Goal: Task Accomplishment & Management: Use online tool/utility

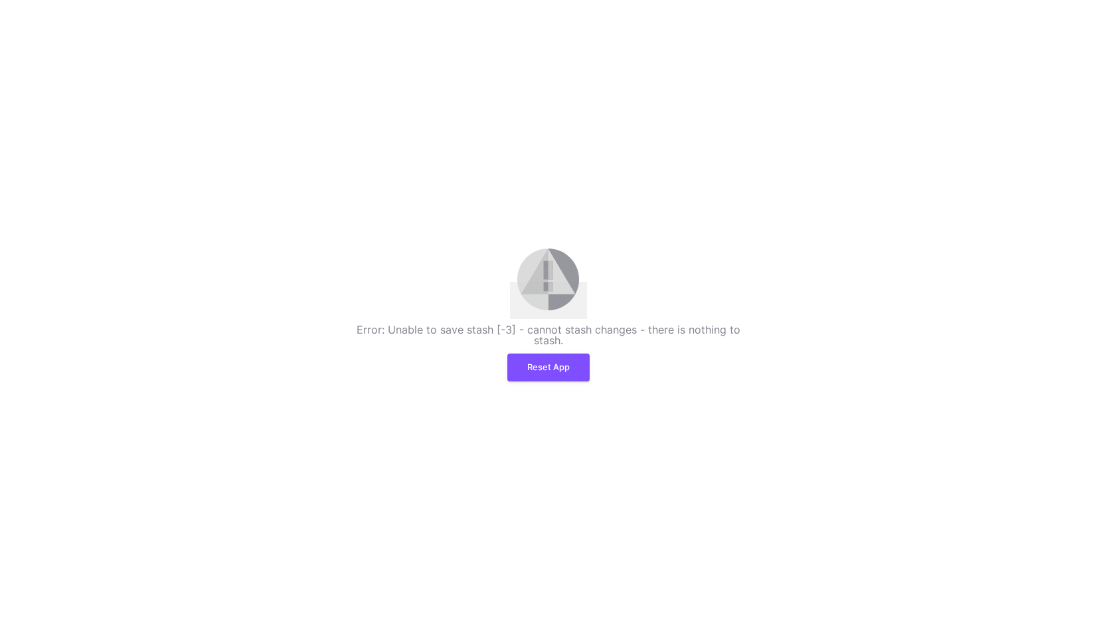
click at [552, 353] on div "Error: Unable to save stash [-3] - cannot stash changes - there is nothing to s…" at bounding box center [548, 314] width 1097 height 133
click at [555, 375] on button "Reset App" at bounding box center [549, 366] width 82 height 28
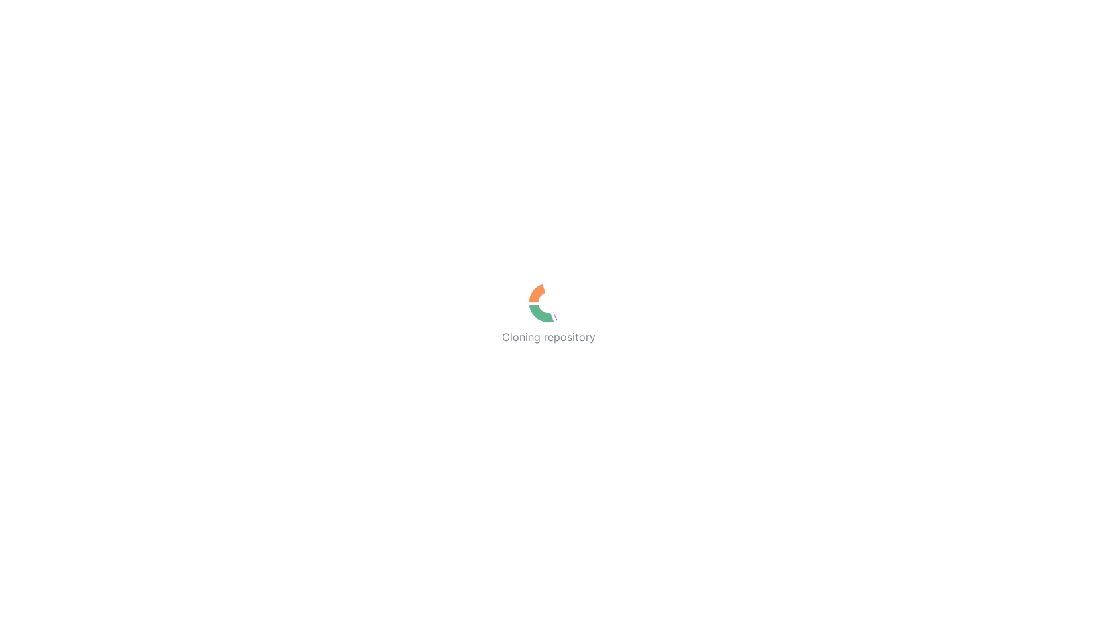
click at [527, 99] on div "Cloning repository" at bounding box center [548, 315] width 1097 height 630
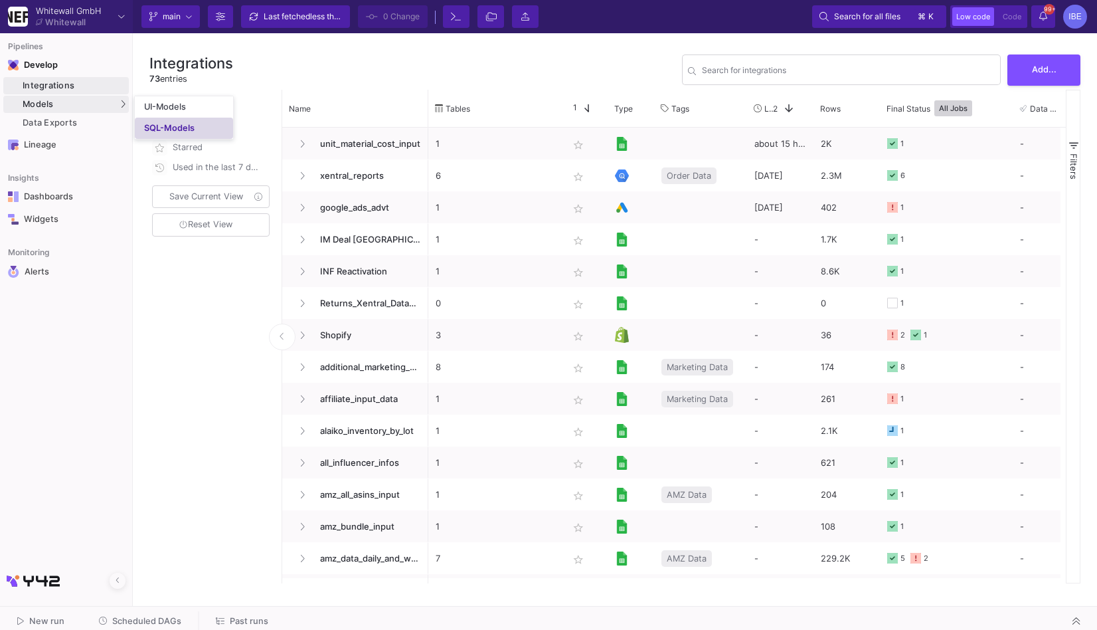
click at [170, 134] on link "SQL-Models" at bounding box center [184, 128] width 98 height 21
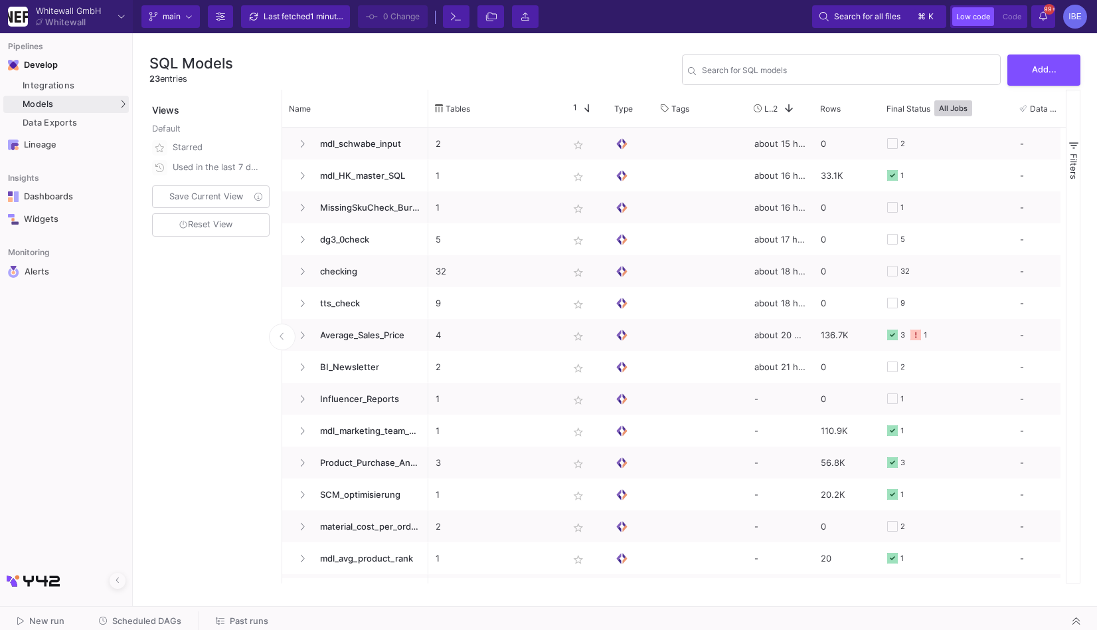
click at [321, 68] on div "SQL Models 23 entries Search for SQL models Add..." at bounding box center [614, 70] width 931 height 40
click at [154, 129] on div "SQL-Models" at bounding box center [169, 128] width 50 height 11
click at [138, 619] on span "Scheduled DAGs" at bounding box center [146, 621] width 69 height 10
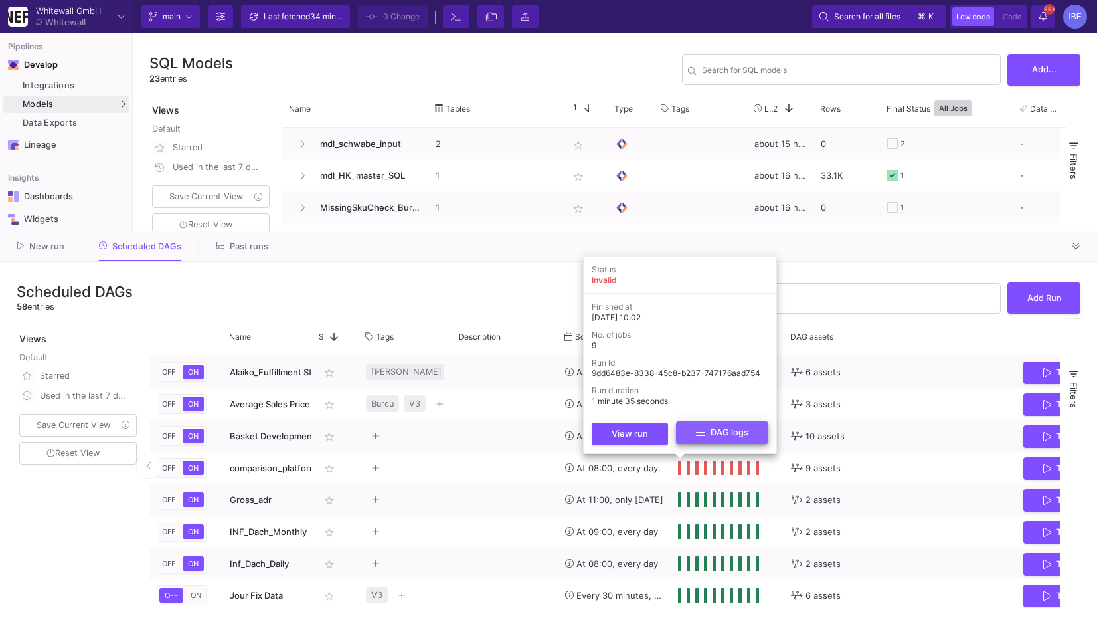
click at [699, 434] on icon at bounding box center [700, 432] width 9 height 11
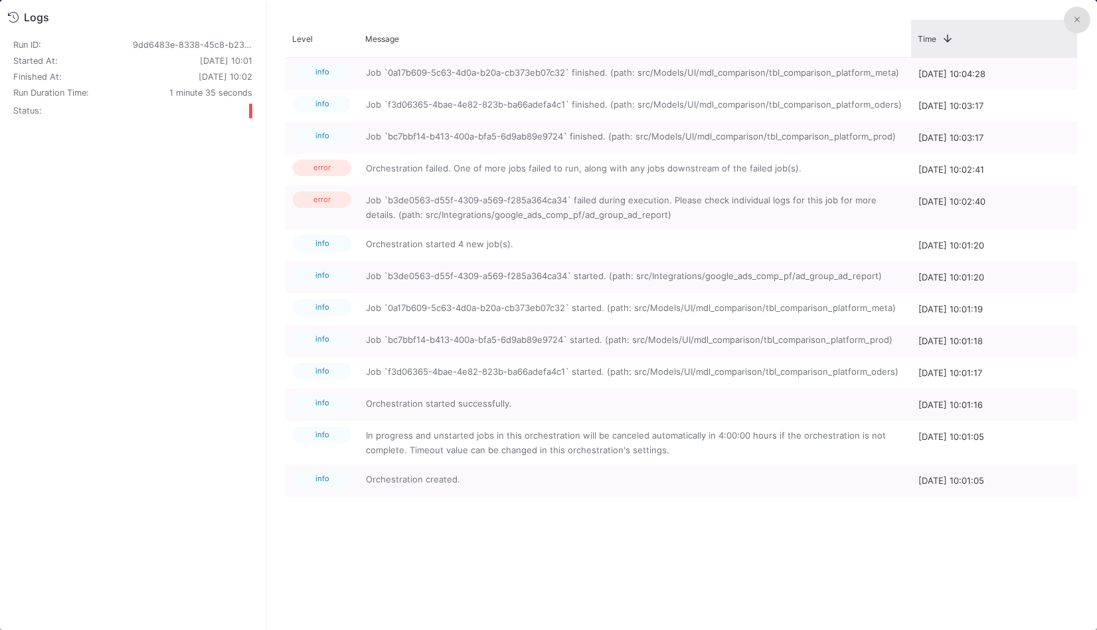
click at [1066, 34] on div "Time 1" at bounding box center [994, 39] width 153 height 12
click at [1078, 29] on button at bounding box center [1077, 20] width 27 height 27
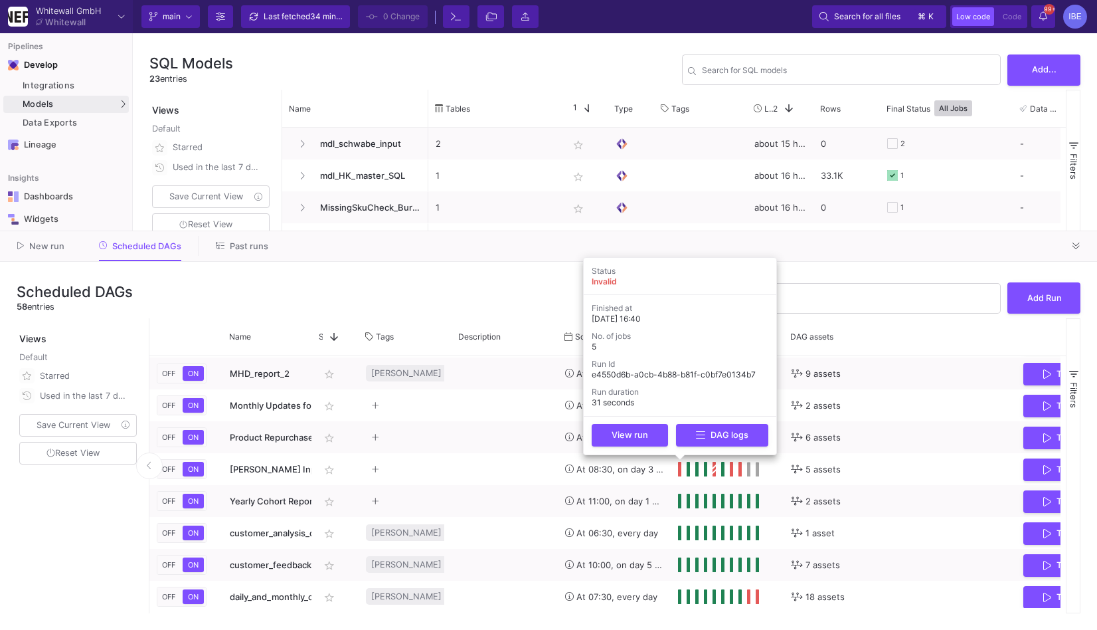
click at [694, 446] on div "View run DAG logs" at bounding box center [680, 435] width 182 height 29
click at [700, 436] on icon at bounding box center [700, 433] width 9 height 7
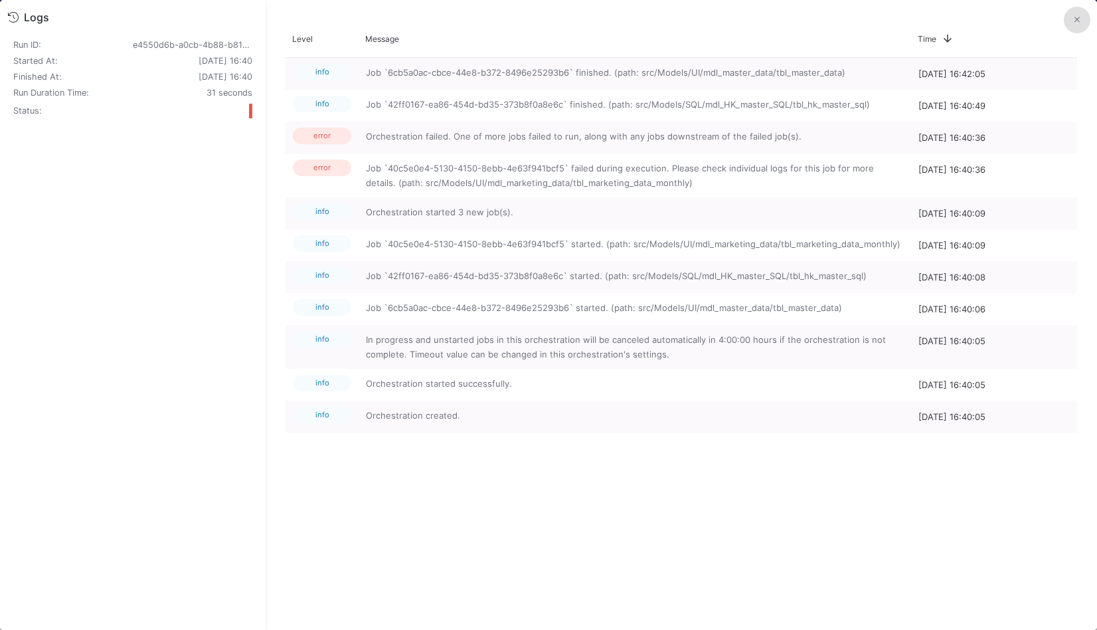
click at [1068, 1] on mat-sidenav-content "Drag here to set row groups Drag here to set column labels Level Message Time 1…" at bounding box center [682, 315] width 832 height 630
click at [1070, 18] on button at bounding box center [1077, 20] width 27 height 27
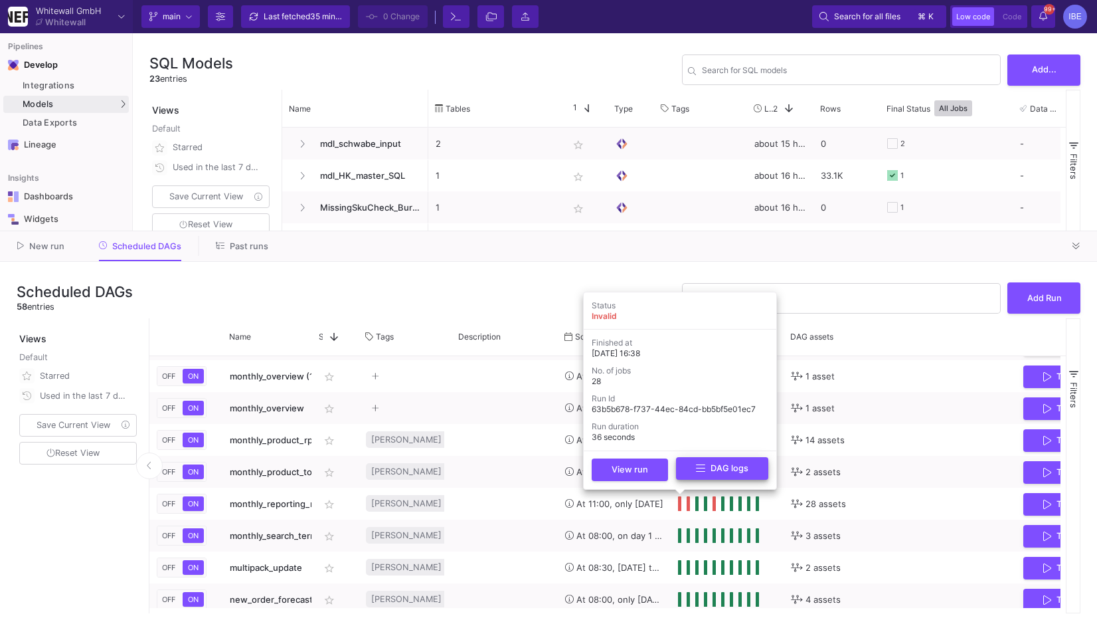
click at [697, 471] on icon at bounding box center [700, 468] width 9 height 11
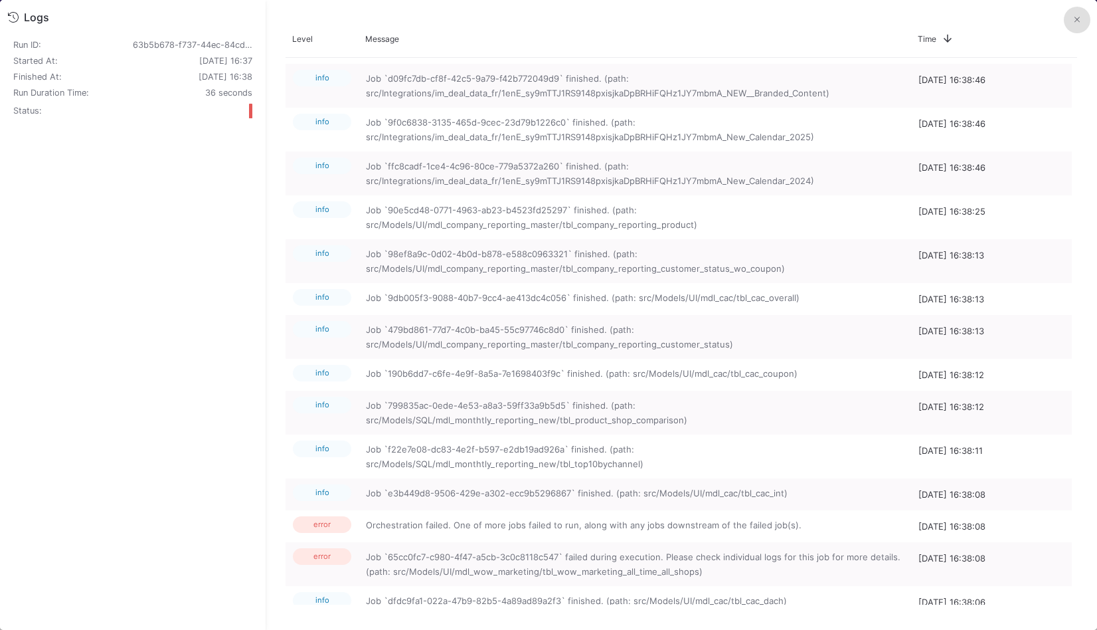
click at [1084, 28] on button at bounding box center [1077, 20] width 27 height 27
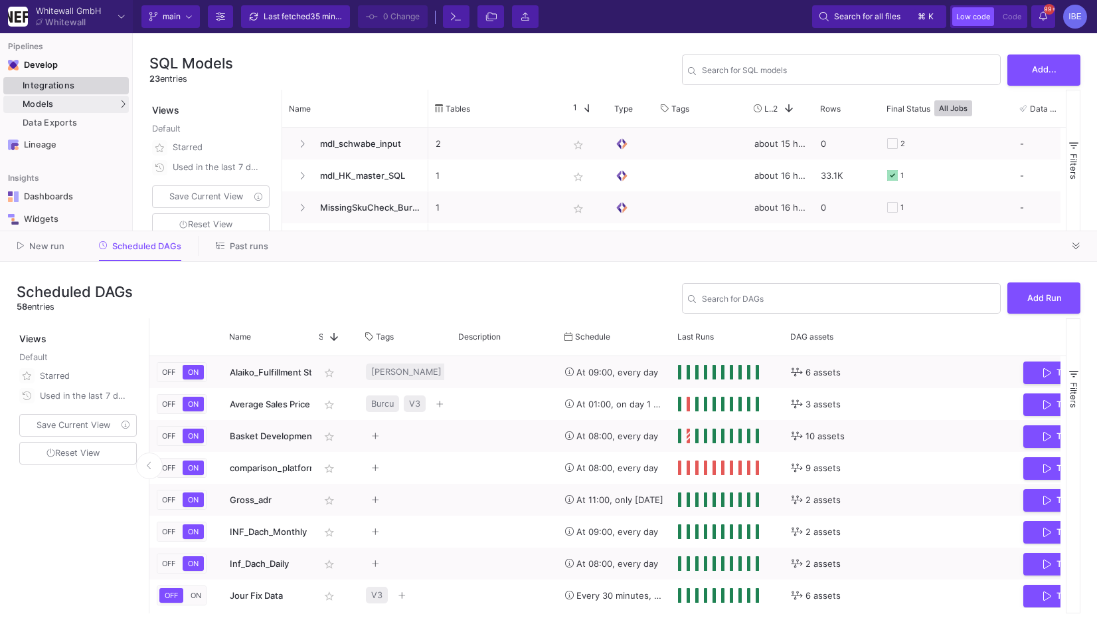
click at [101, 86] on div "Integrations" at bounding box center [74, 85] width 103 height 11
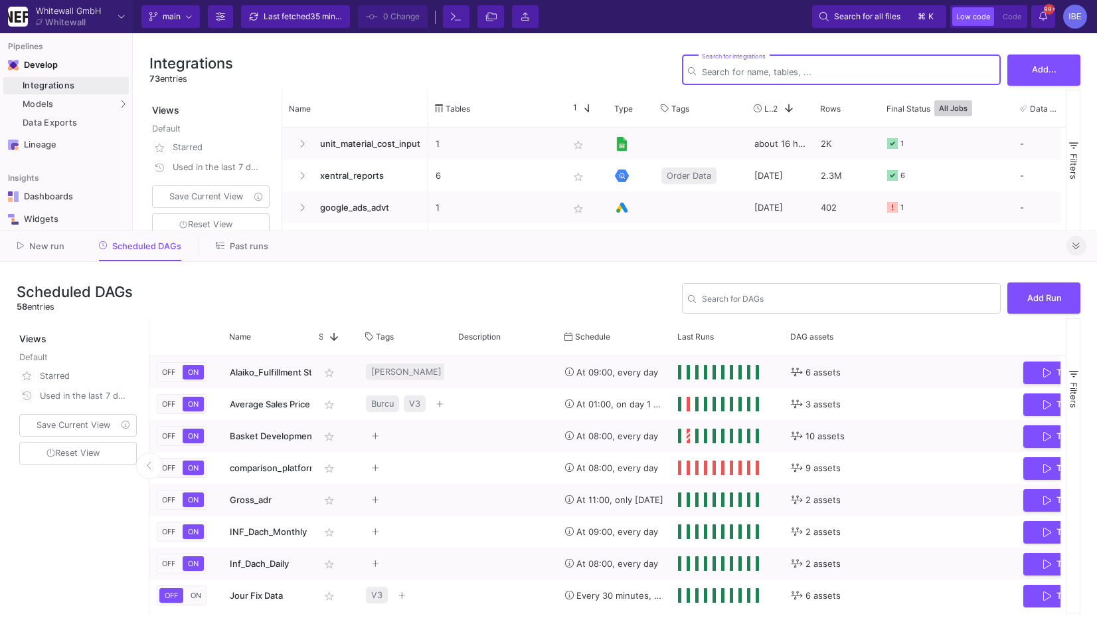
click at [1078, 243] on icon at bounding box center [1076, 246] width 7 height 9
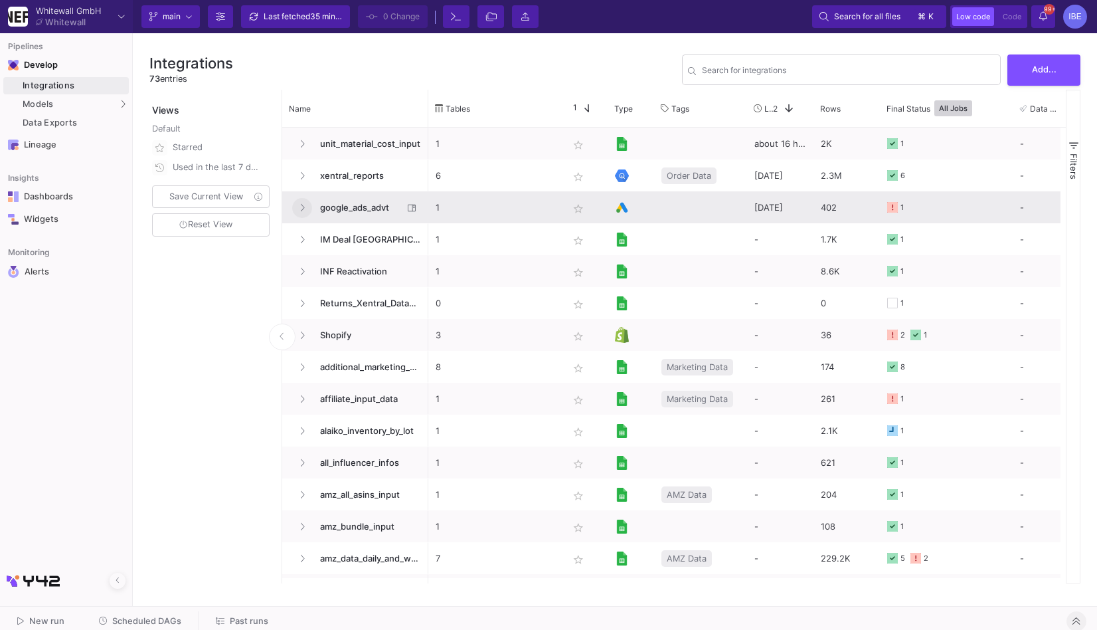
click at [300, 207] on icon at bounding box center [302, 207] width 5 height 9
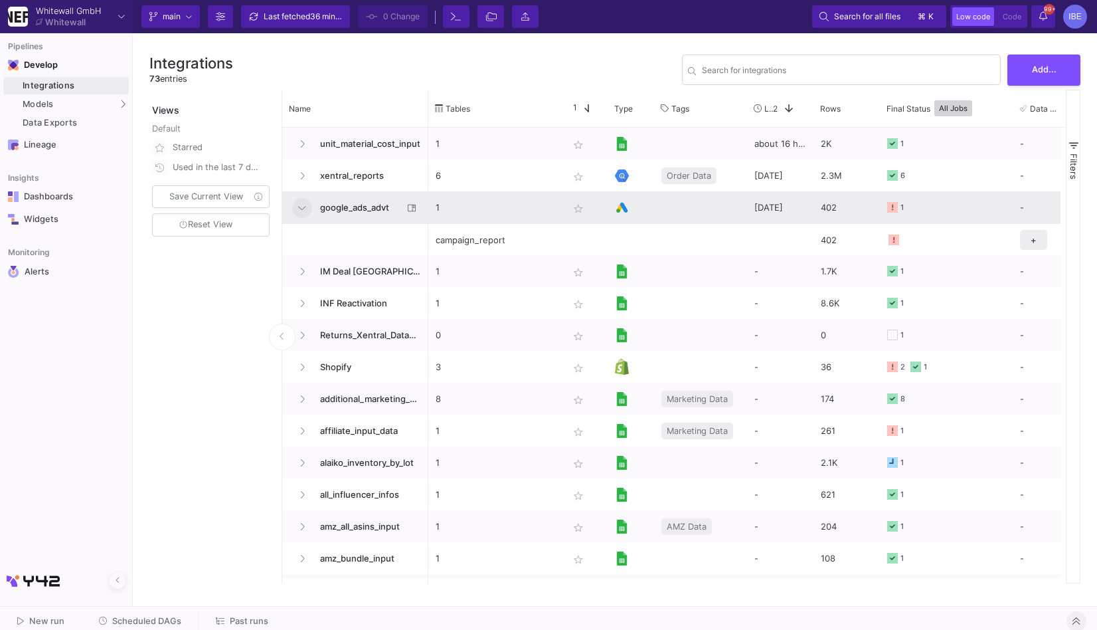
click at [361, 205] on span "google_ads_advt" at bounding box center [357, 207] width 91 height 31
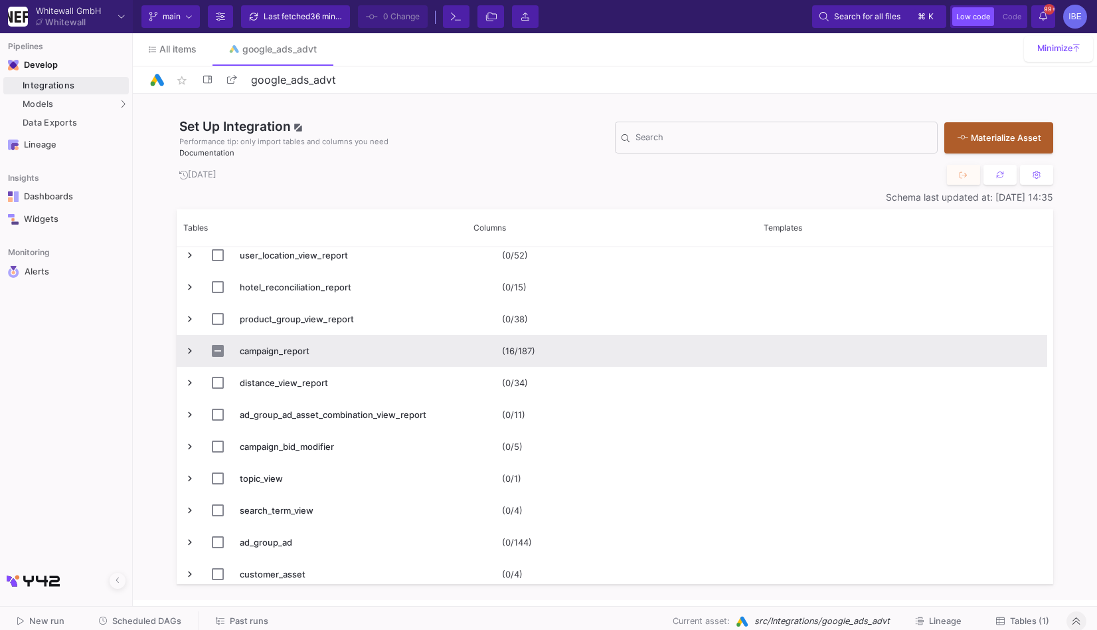
click at [189, 355] on span "Press SPACE to select this row." at bounding box center [190, 351] width 12 height 12
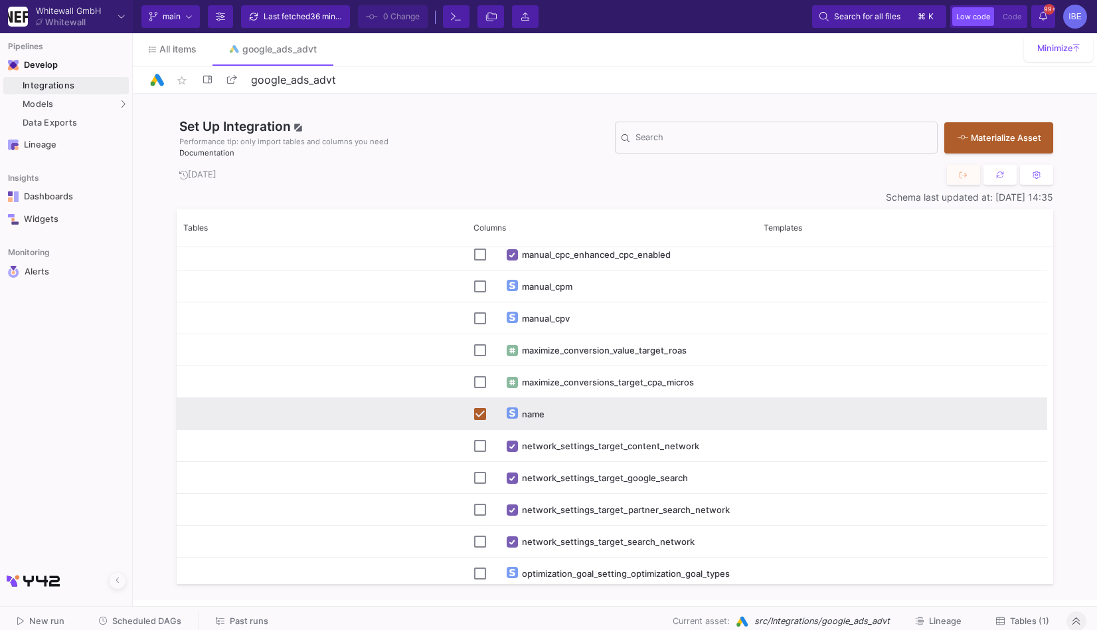
click at [1001, 623] on icon at bounding box center [1001, 621] width 9 height 9
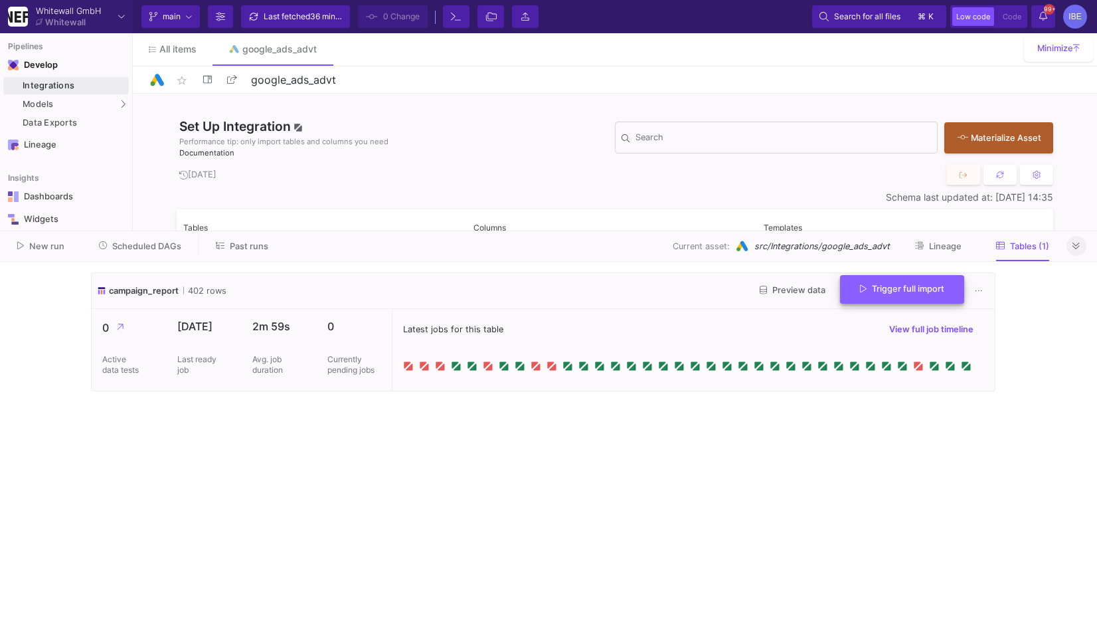
click at [868, 300] on button "Trigger full import" at bounding box center [902, 289] width 124 height 29
click at [157, 242] on span "Scheduled DAGs" at bounding box center [146, 246] width 69 height 10
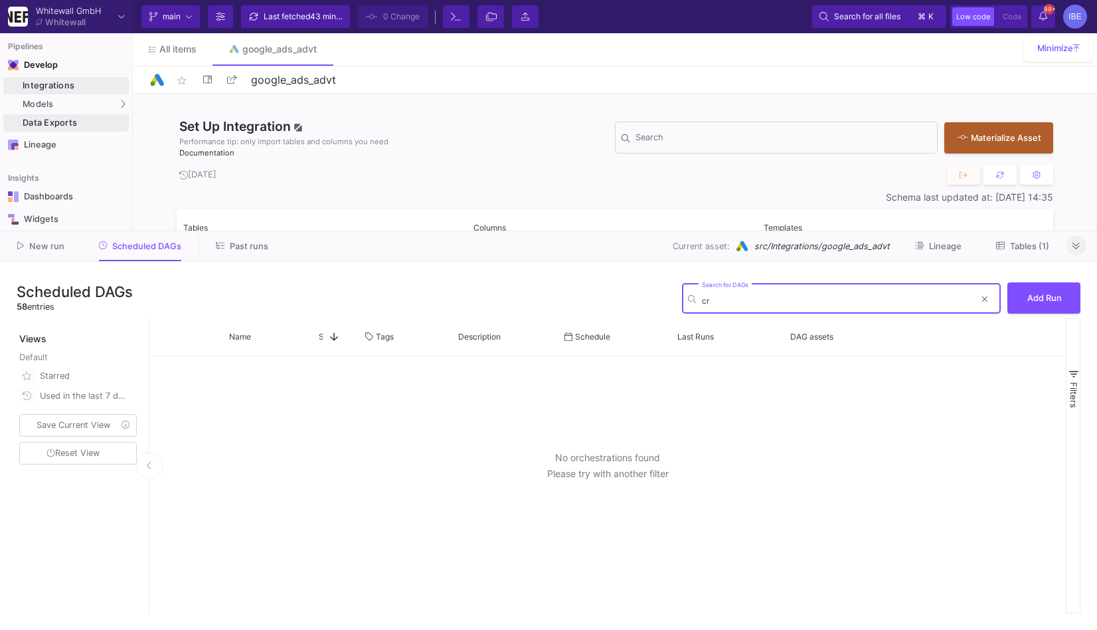
type input "cr"
click at [91, 124] on div "Data Exports" at bounding box center [74, 123] width 103 height 11
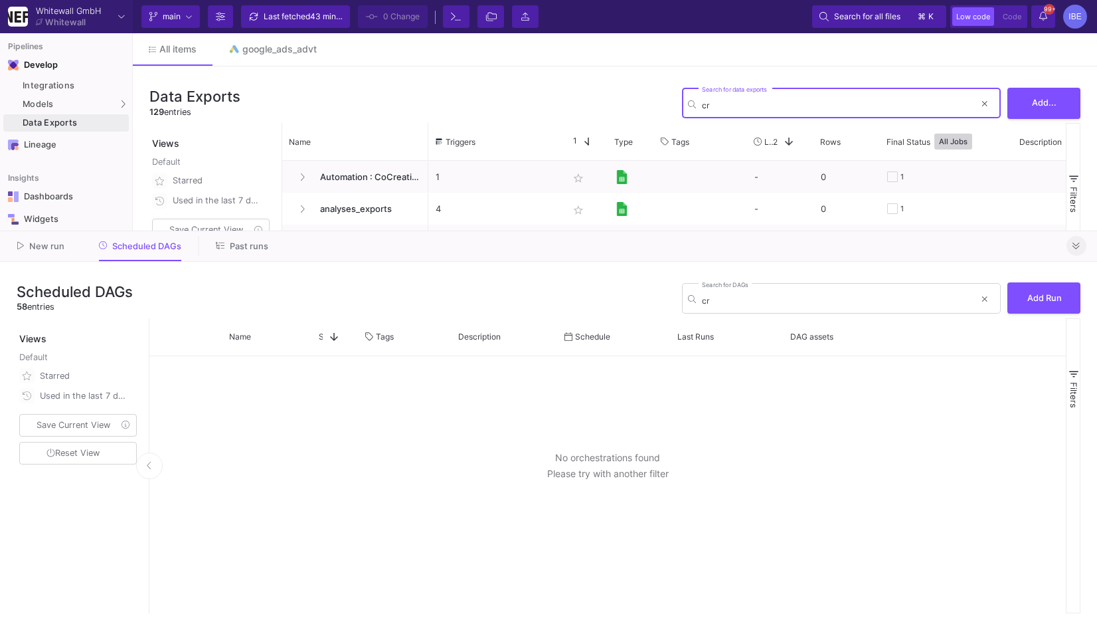
click at [1076, 248] on icon at bounding box center [1076, 245] width 7 height 7
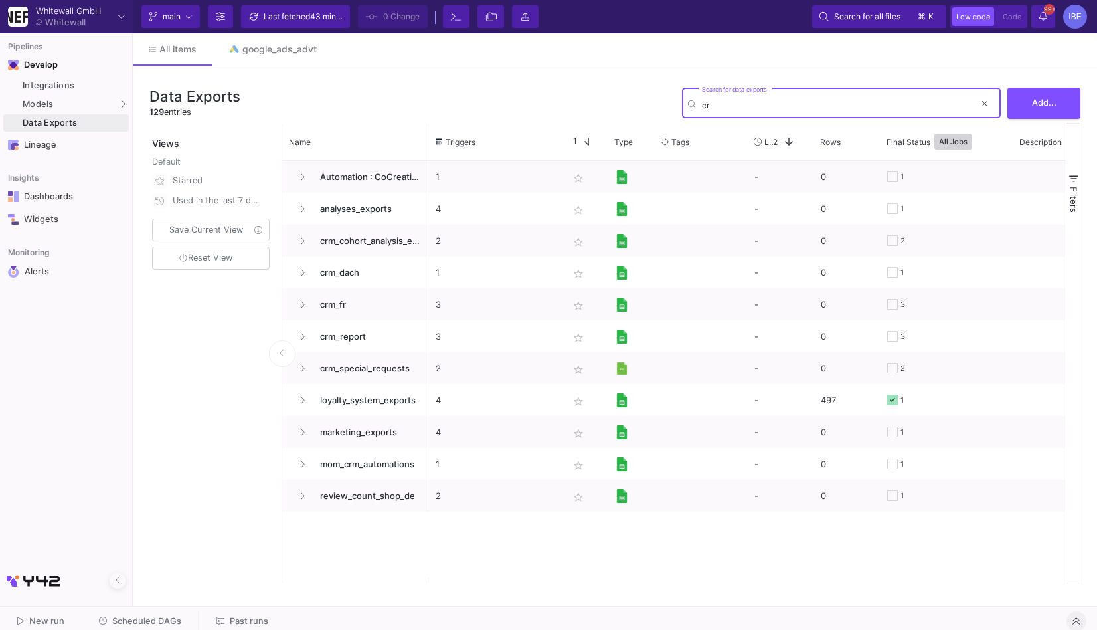
click at [716, 107] on input "cr" at bounding box center [838, 105] width 273 height 10
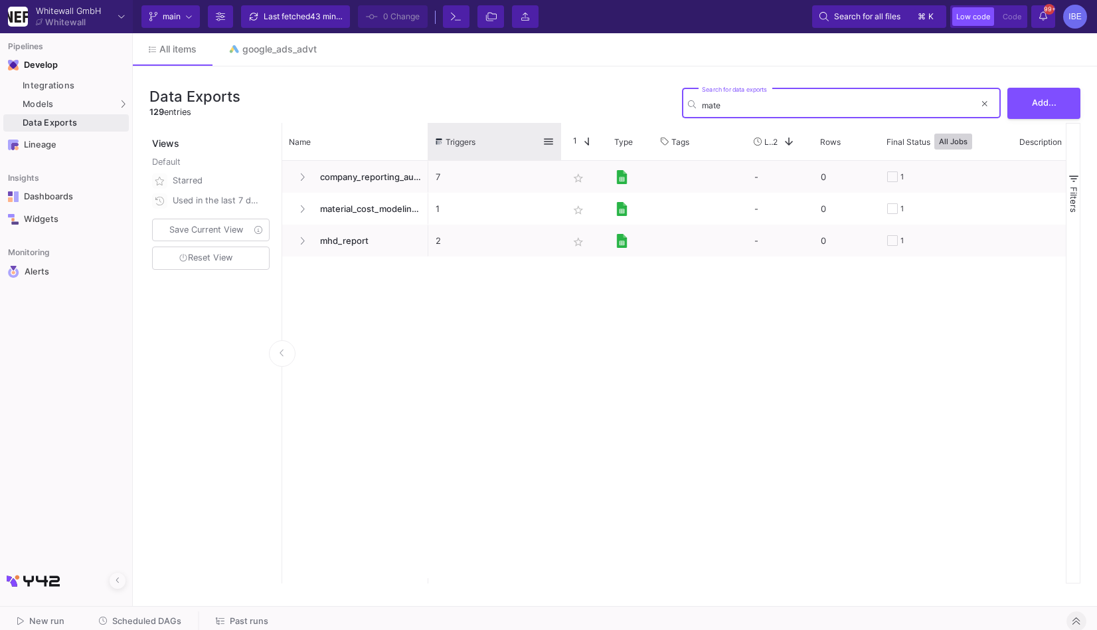
type input "mate"
drag, startPoint x: 428, startPoint y: 145, endPoint x: 519, endPoint y: 144, distance: 91.0
click at [520, 145] on div "Triggers" at bounding box center [494, 141] width 133 height 37
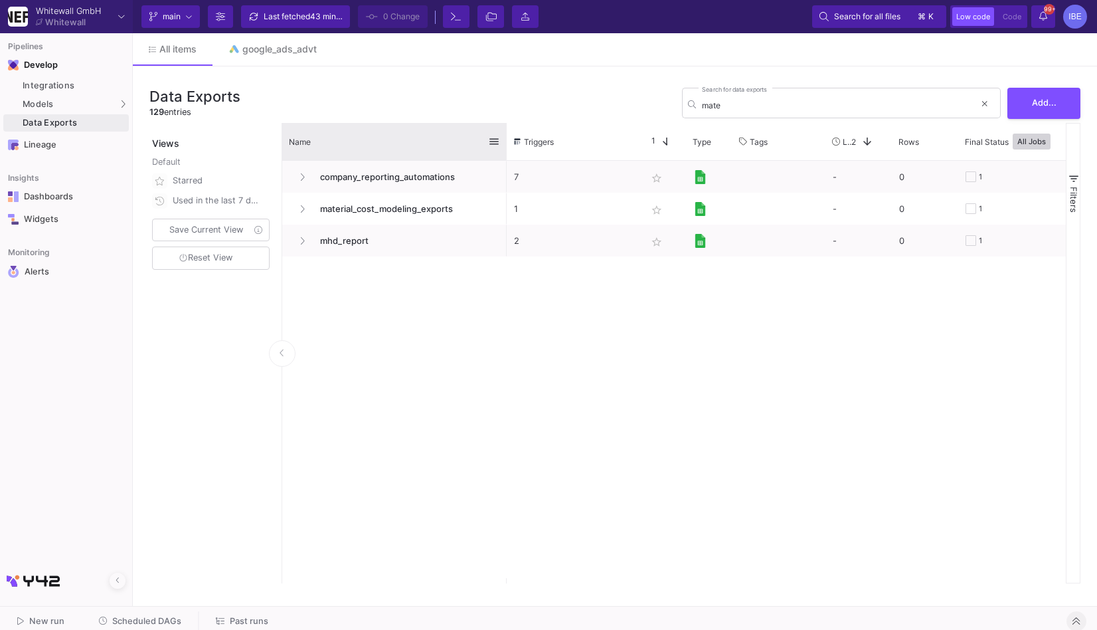
drag, startPoint x: 427, startPoint y: 137, endPoint x: 502, endPoint y: 147, distance: 75.8
click at [504, 147] on div at bounding box center [506, 141] width 5 height 37
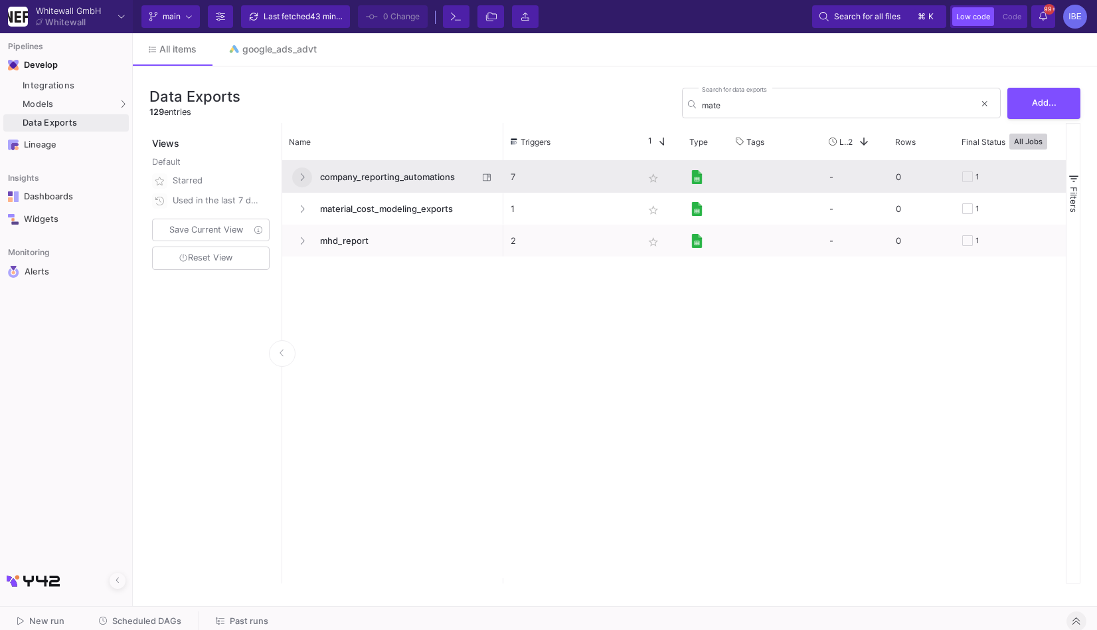
click at [298, 175] on button "Press SPACE to select this row." at bounding box center [302, 177] width 20 height 20
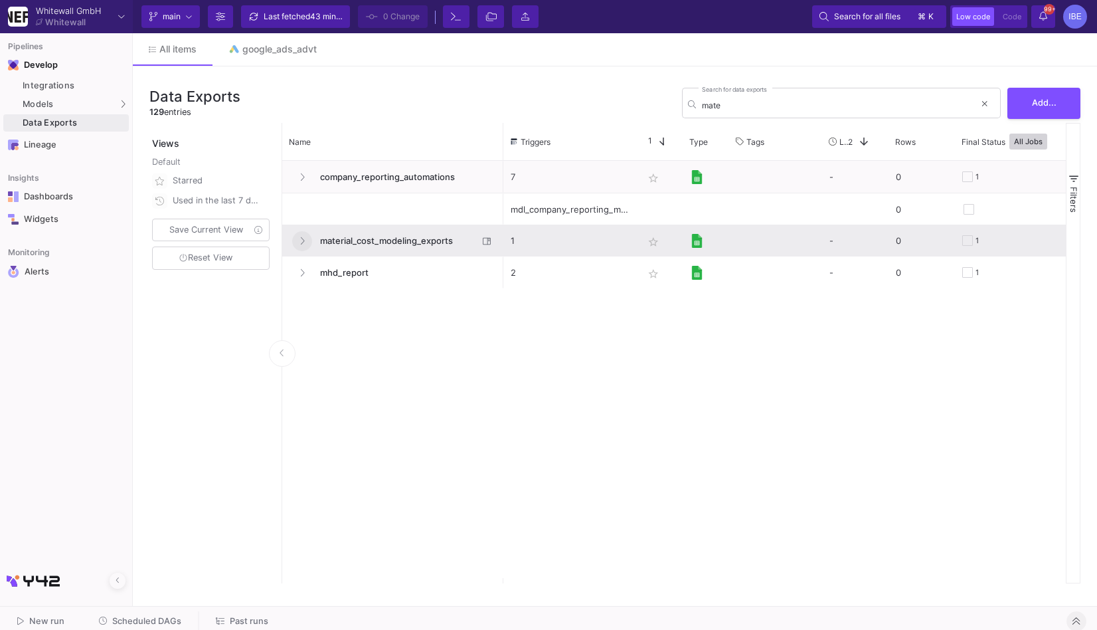
click at [296, 247] on button "Press SPACE to select this row." at bounding box center [302, 241] width 20 height 20
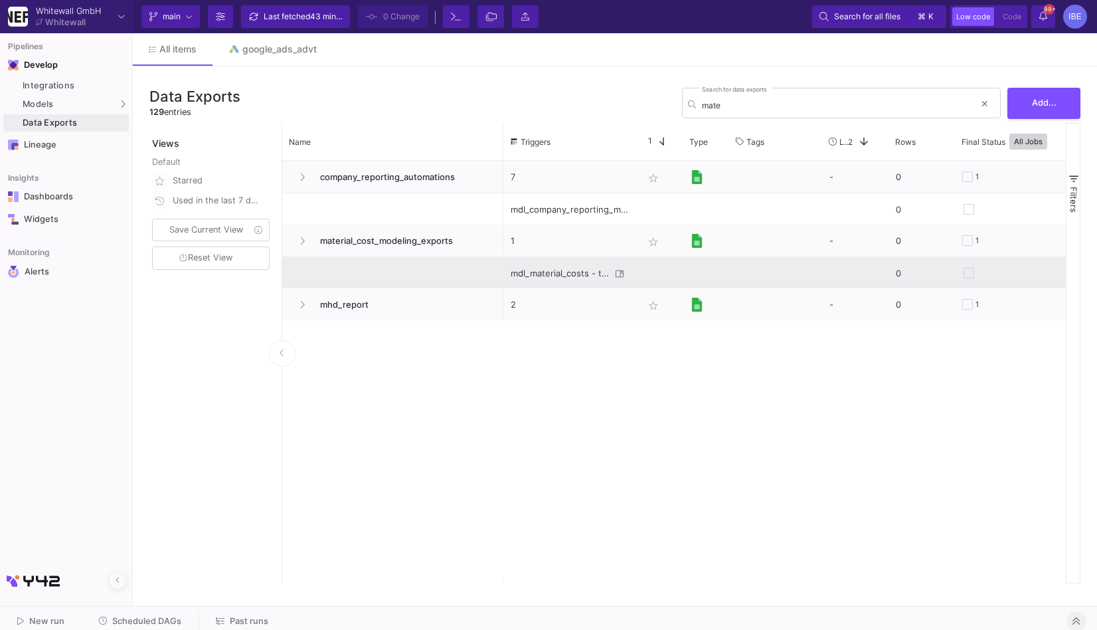
click at [527, 271] on div "mdl_material_costs - tbl_quantities_sold_last12m" at bounding box center [561, 273] width 100 height 31
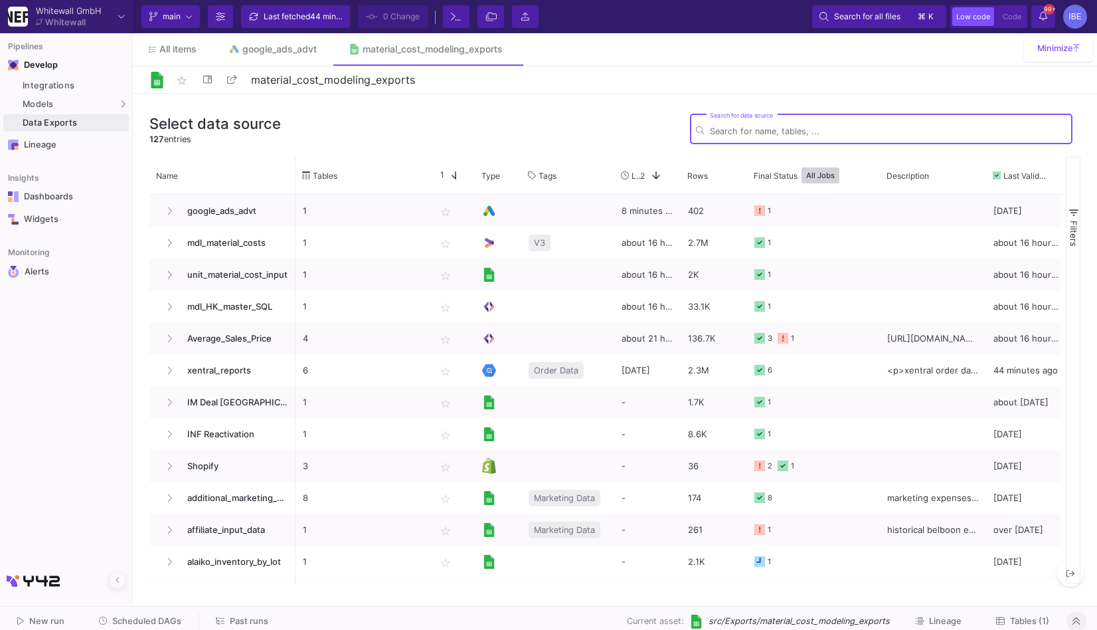
click at [1021, 621] on span "Tables (1)" at bounding box center [1029, 621] width 39 height 10
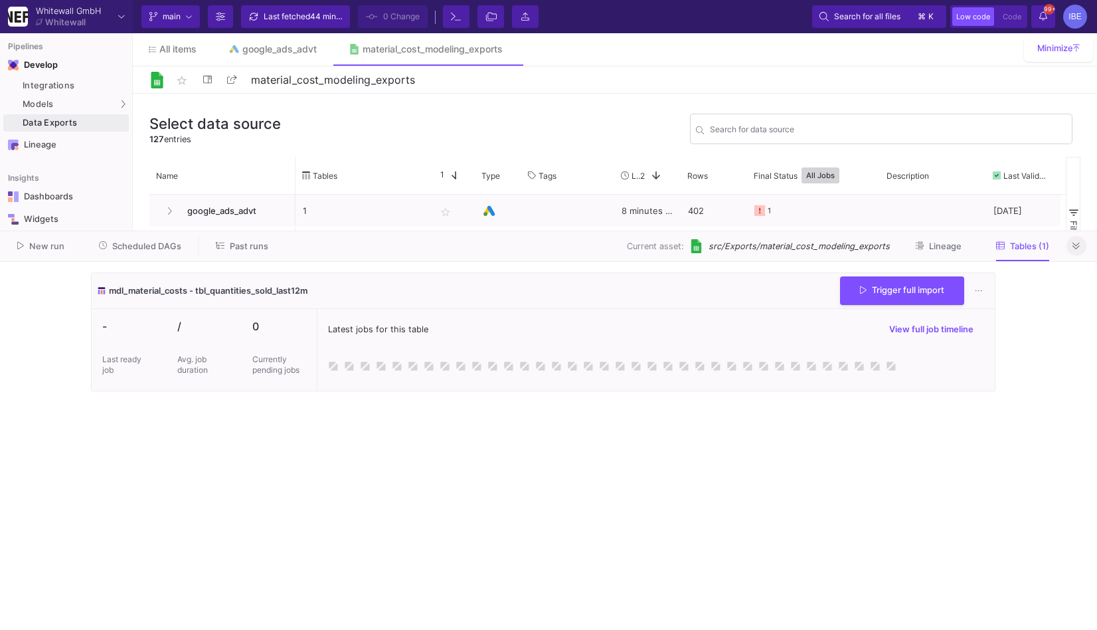
click at [1075, 249] on icon at bounding box center [1076, 246] width 7 height 9
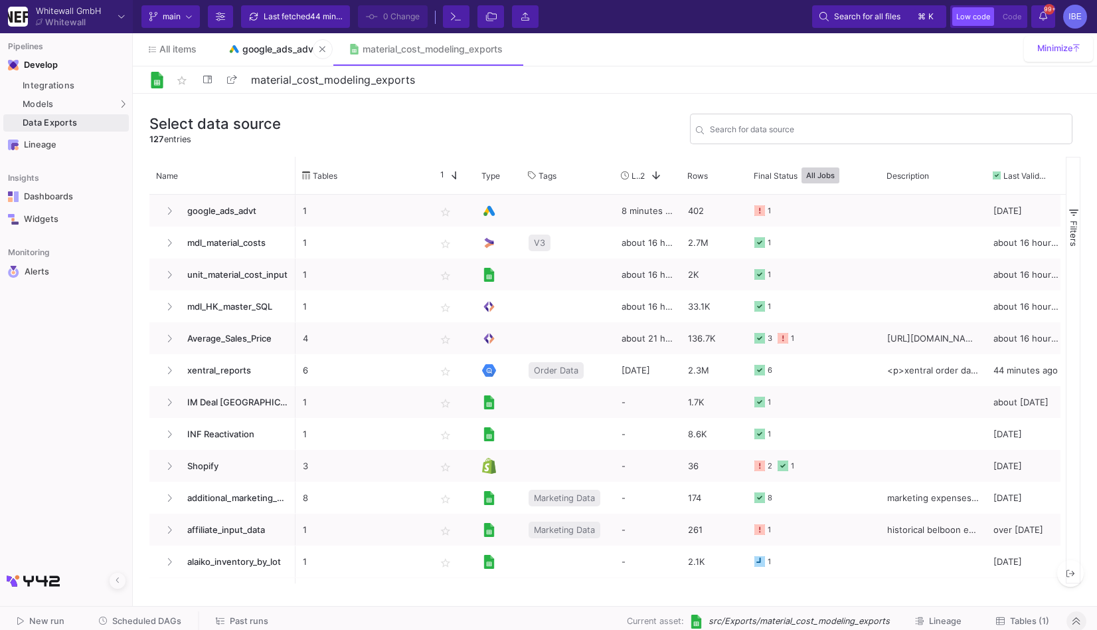
click at [286, 56] on link "google_ads_advt" at bounding box center [273, 49] width 120 height 32
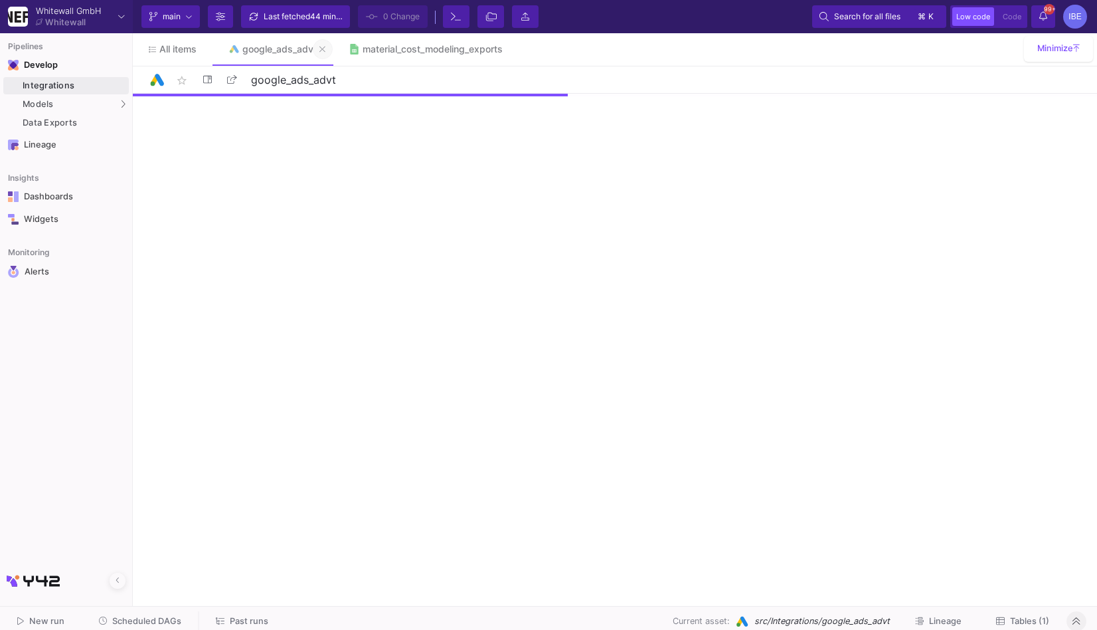
click at [316, 48] on button at bounding box center [323, 49] width 20 height 20
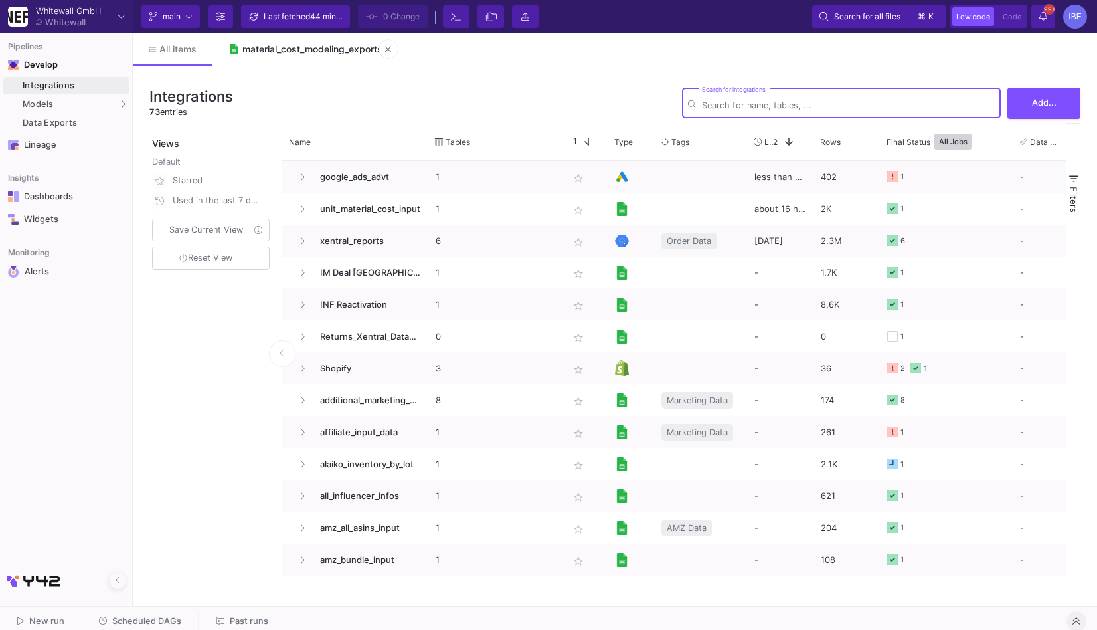
click at [321, 48] on div "material_cost_modeling_exports" at bounding box center [312, 49] width 140 height 11
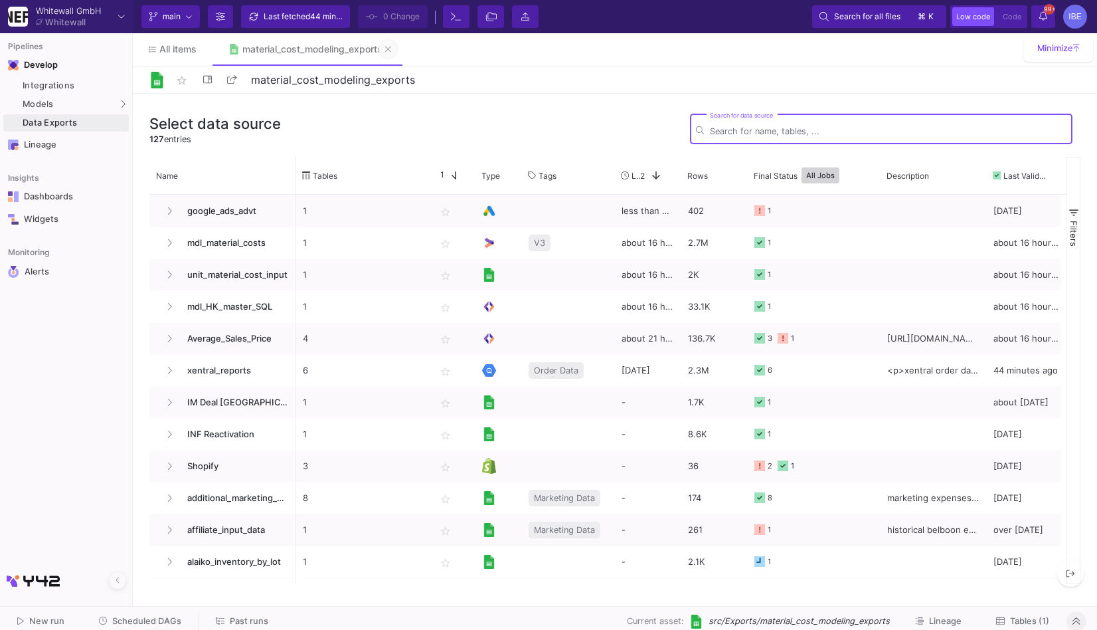
click at [385, 49] on button at bounding box center [389, 49] width 20 height 20
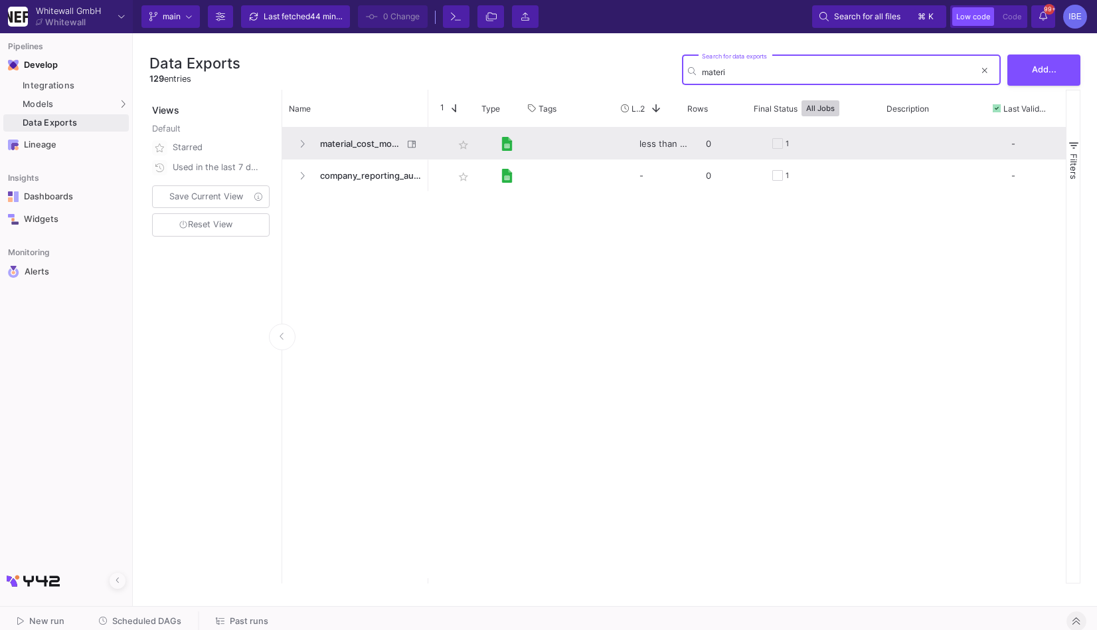
scroll to position [0, 133]
type input "materi"
click at [297, 143] on button "Press SPACE to select this row." at bounding box center [302, 144] width 20 height 20
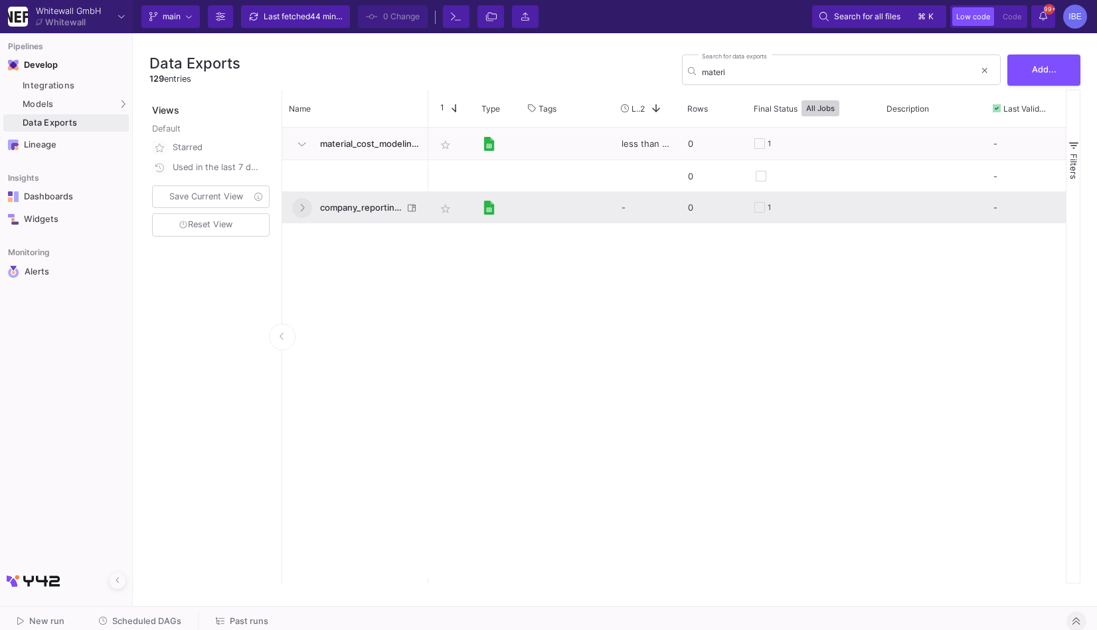
click at [300, 207] on icon "Press SPACE to select this row." at bounding box center [302, 207] width 5 height 9
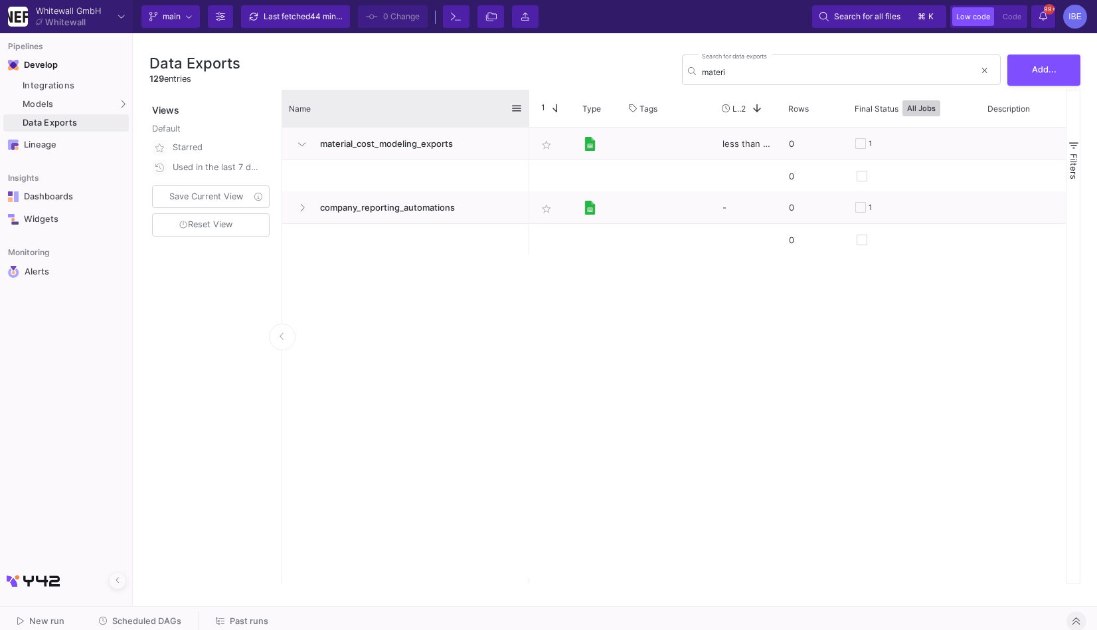
drag, startPoint x: 427, startPoint y: 106, endPoint x: 554, endPoint y: 106, distance: 127.6
click at [532, 106] on div at bounding box center [529, 108] width 5 height 37
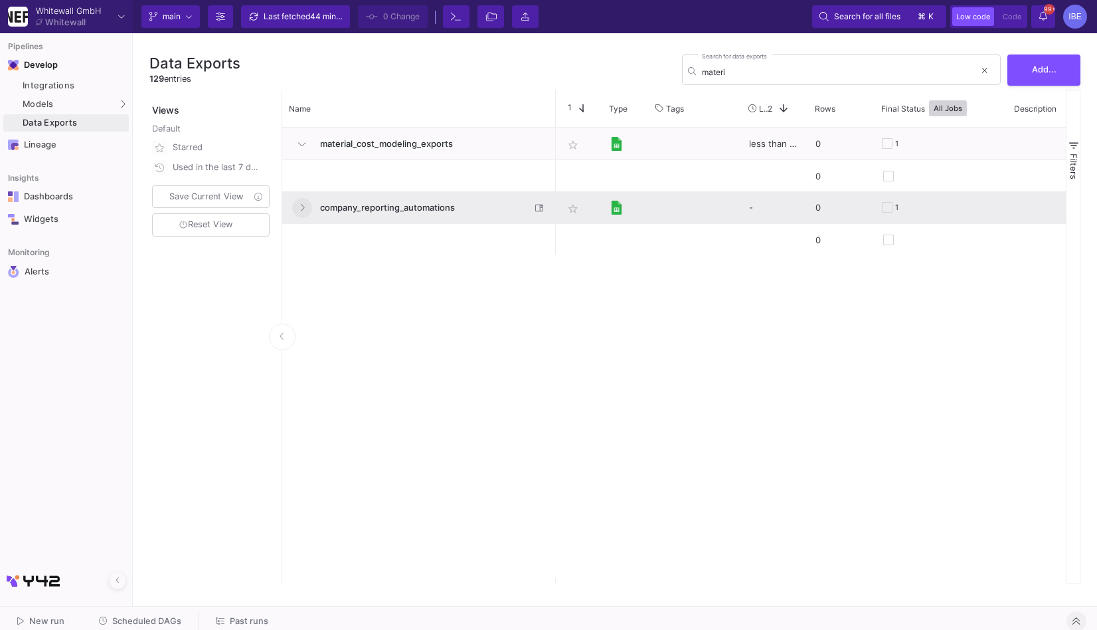
click at [302, 208] on icon "Press SPACE to select this row." at bounding box center [302, 207] width 5 height 9
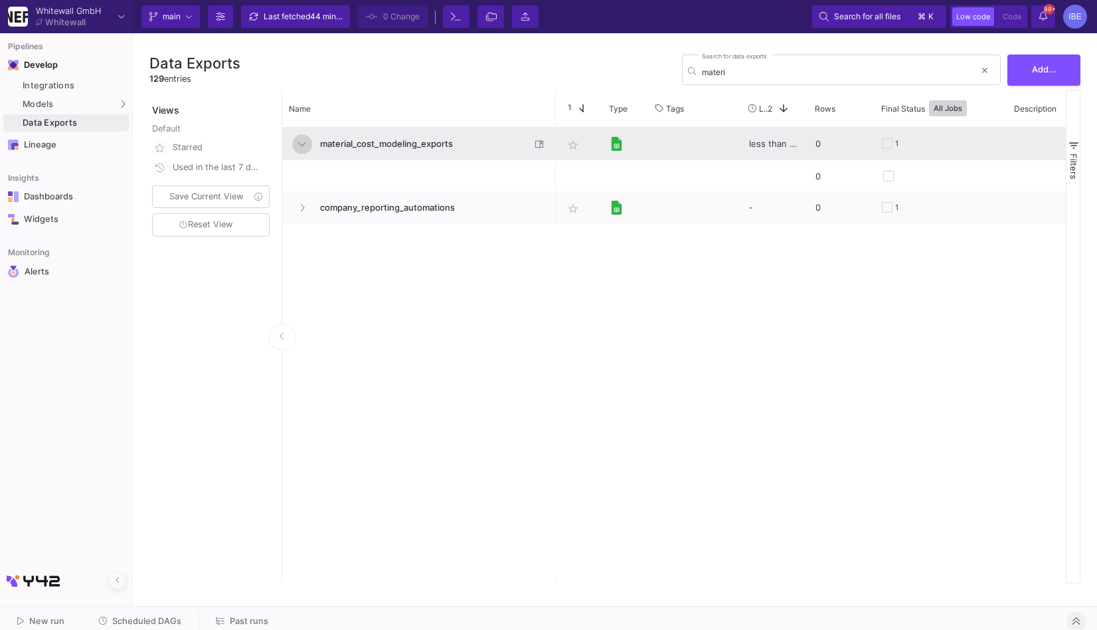
click at [303, 140] on icon "Press SPACE to select this row." at bounding box center [301, 144] width 7 height 9
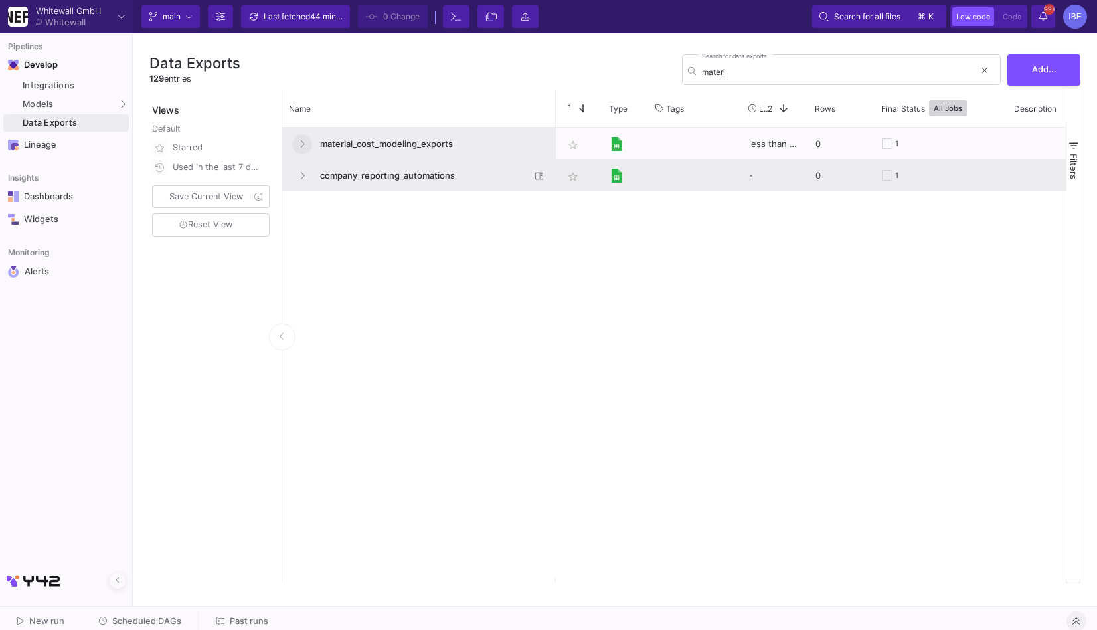
click at [345, 173] on span "company_reporting_automations" at bounding box center [421, 175] width 219 height 31
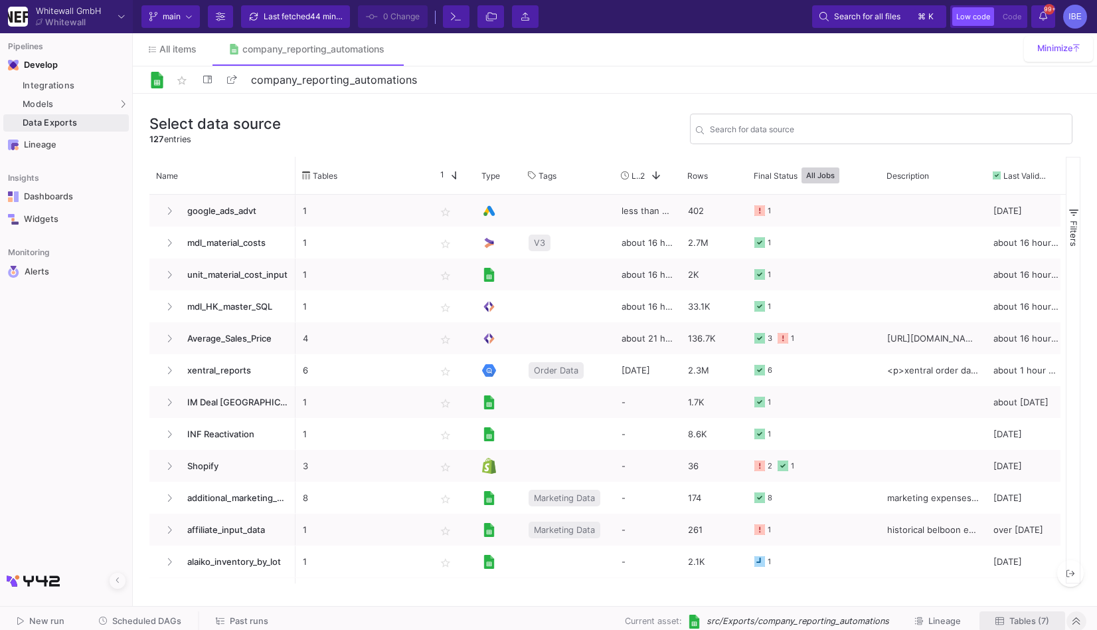
click at [1010, 625] on span "Tables (7)" at bounding box center [1030, 621] width 40 height 10
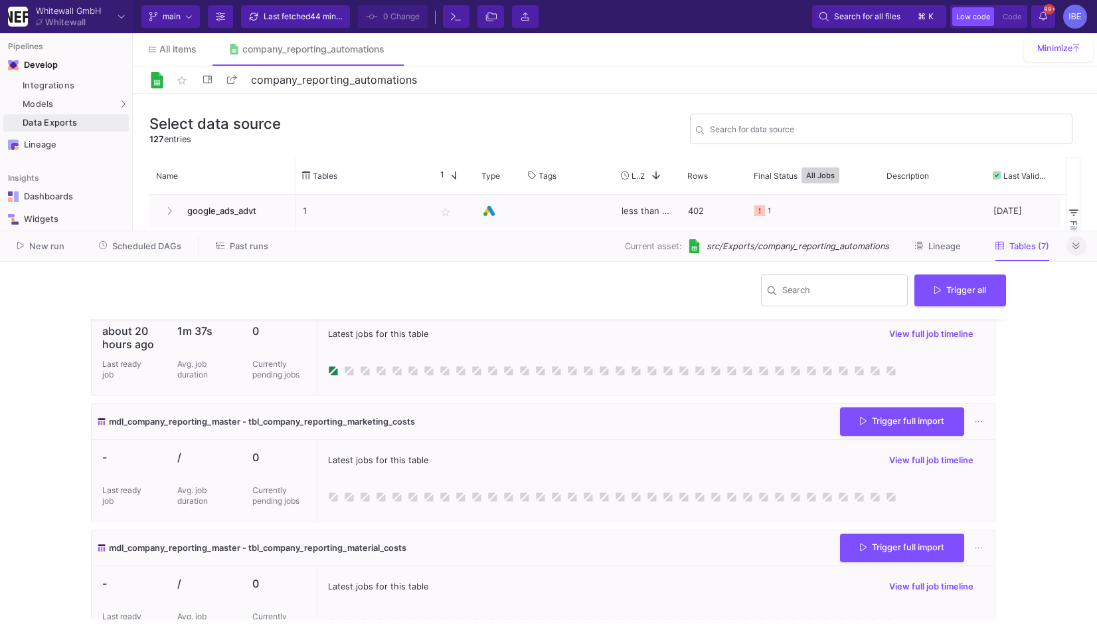
scroll to position [476, 0]
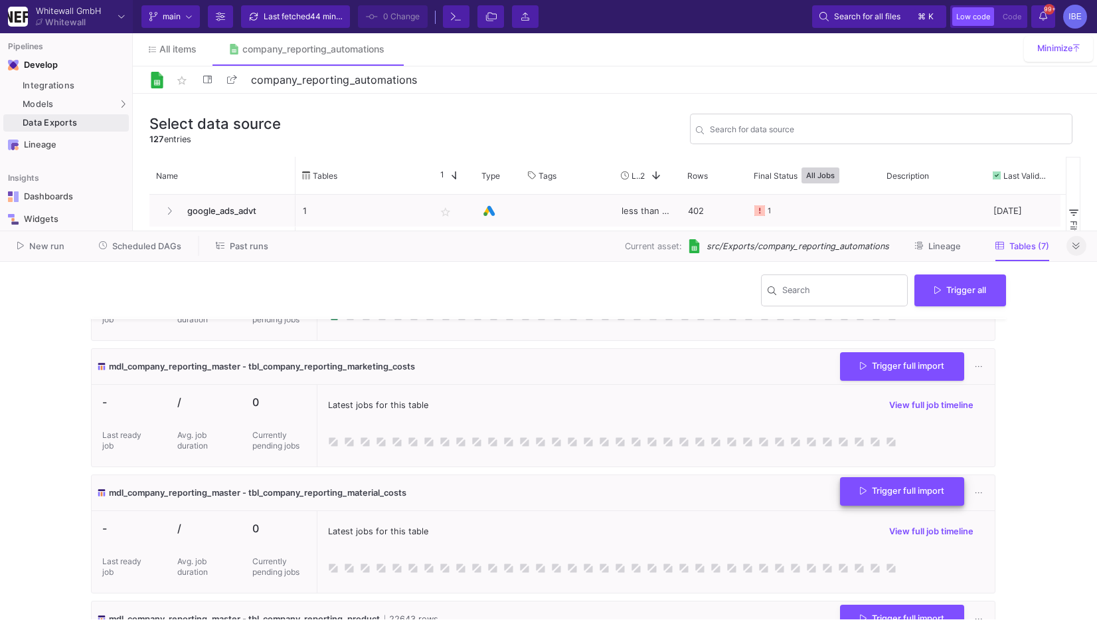
click at [919, 497] on button "Trigger full import" at bounding box center [902, 491] width 124 height 29
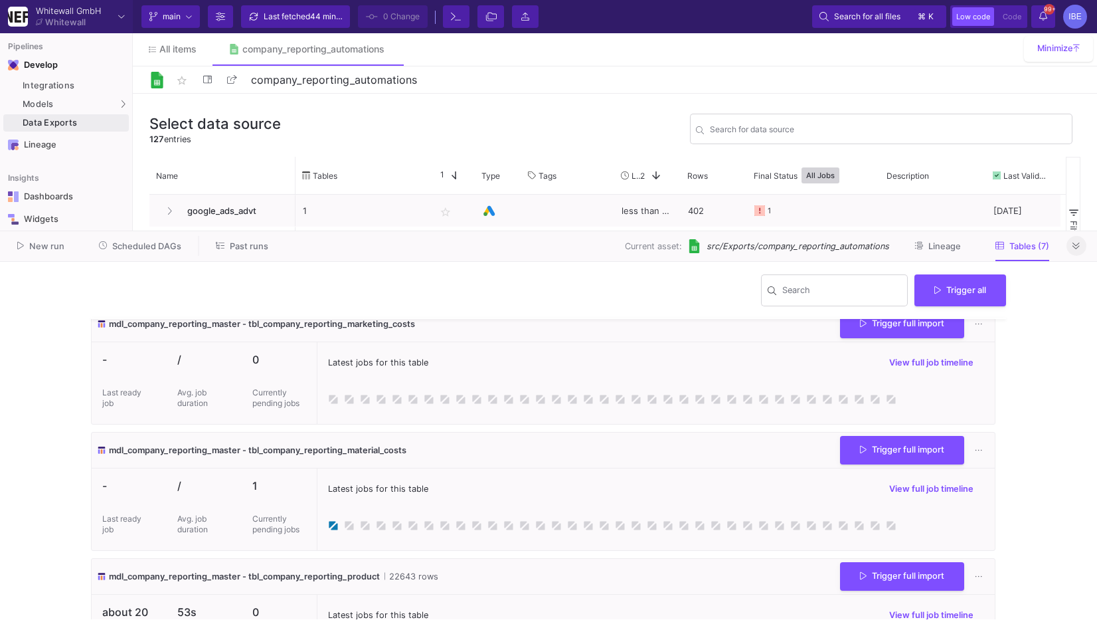
scroll to position [522, 0]
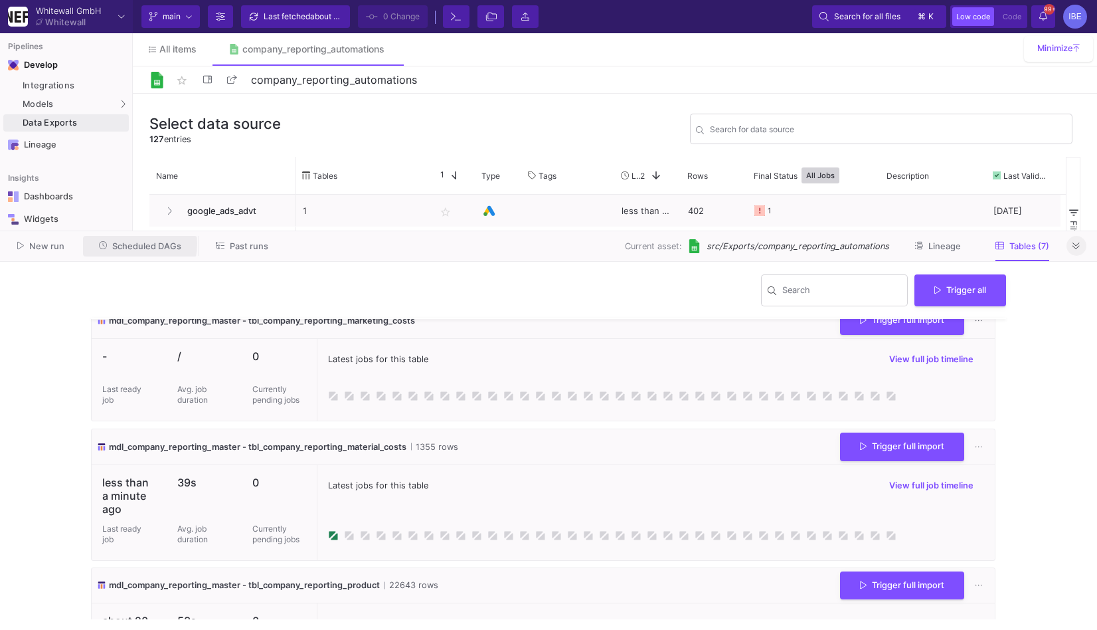
click at [118, 243] on span "Scheduled DAGs" at bounding box center [146, 246] width 69 height 10
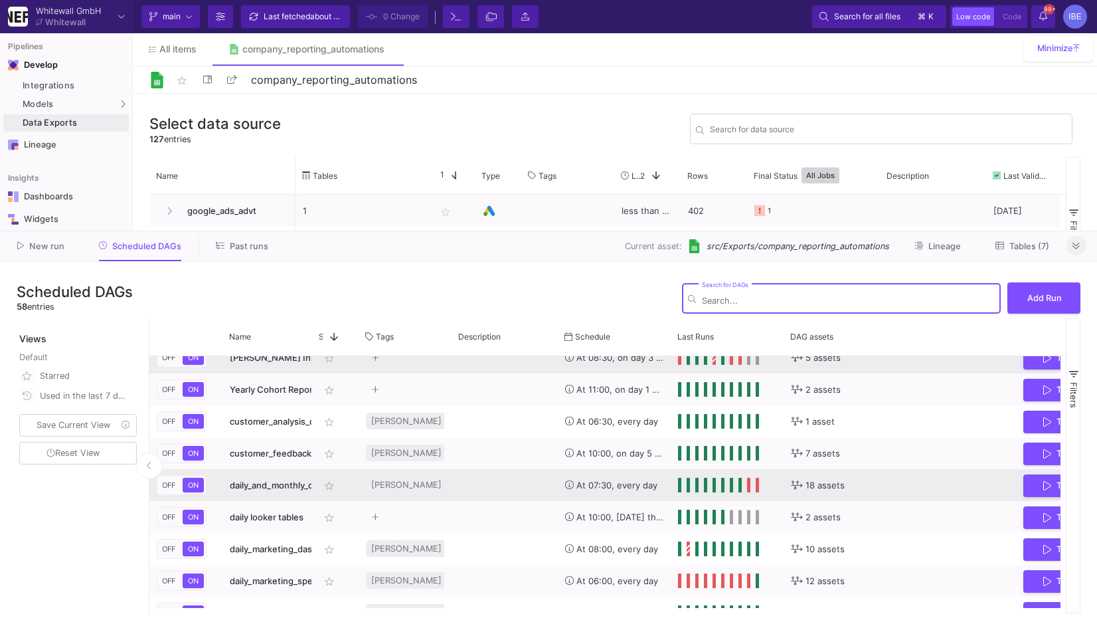
scroll to position [365, 0]
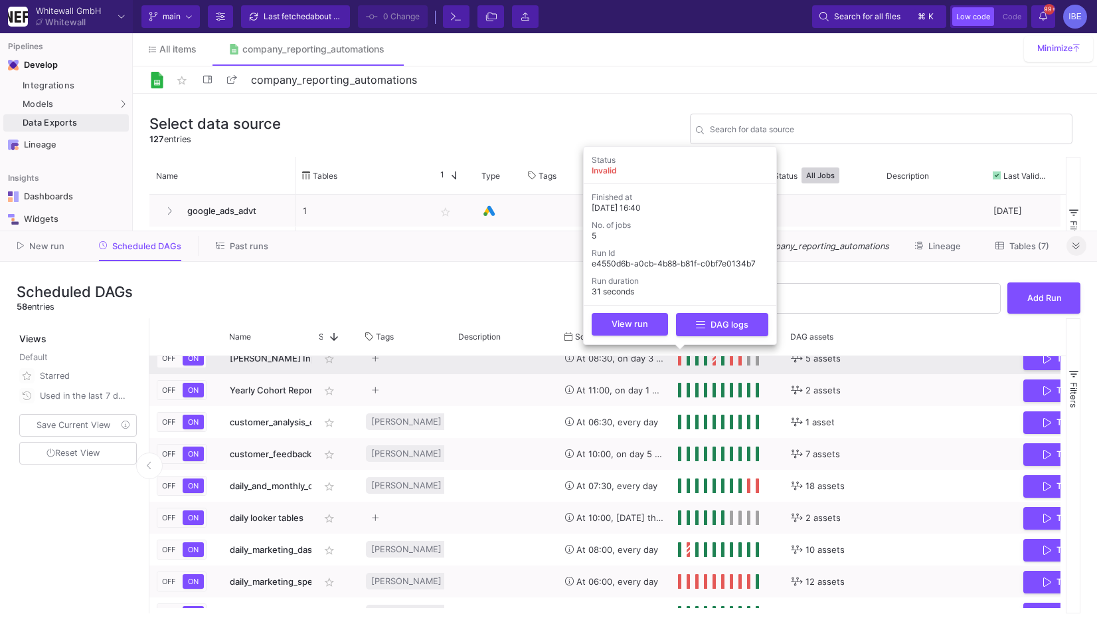
click at [679, 361] on span "Press SPACE to select this row." at bounding box center [680, 358] width 5 height 15
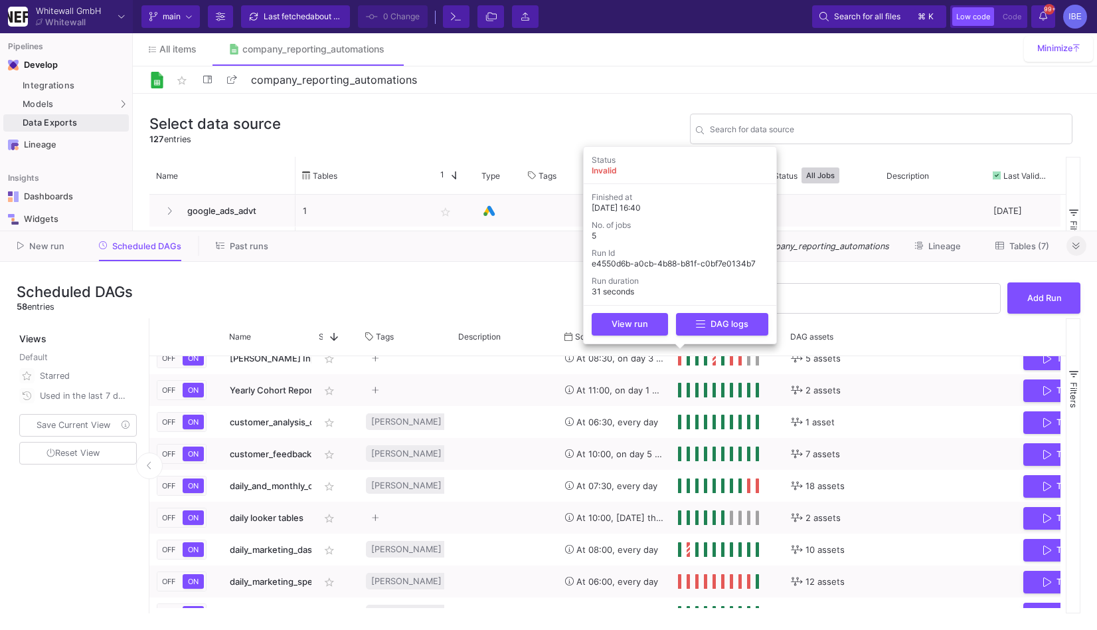
click at [698, 337] on div "View run DAG logs" at bounding box center [680, 324] width 182 height 29
click at [698, 329] on fa-icon at bounding box center [700, 322] width 9 height 13
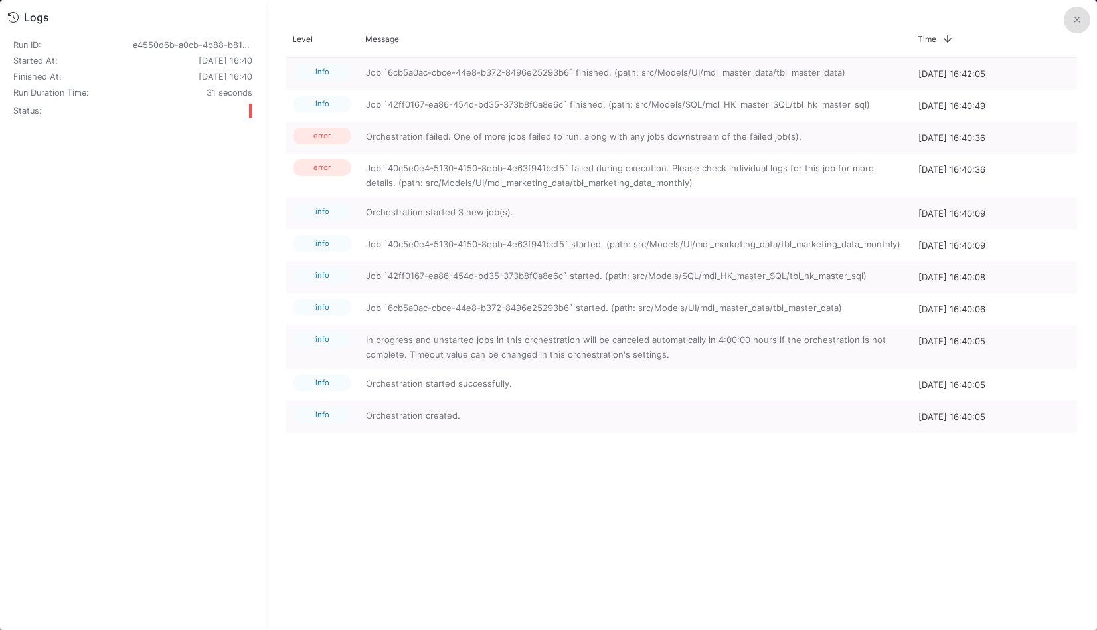
click at [1074, 23] on button at bounding box center [1077, 20] width 27 height 27
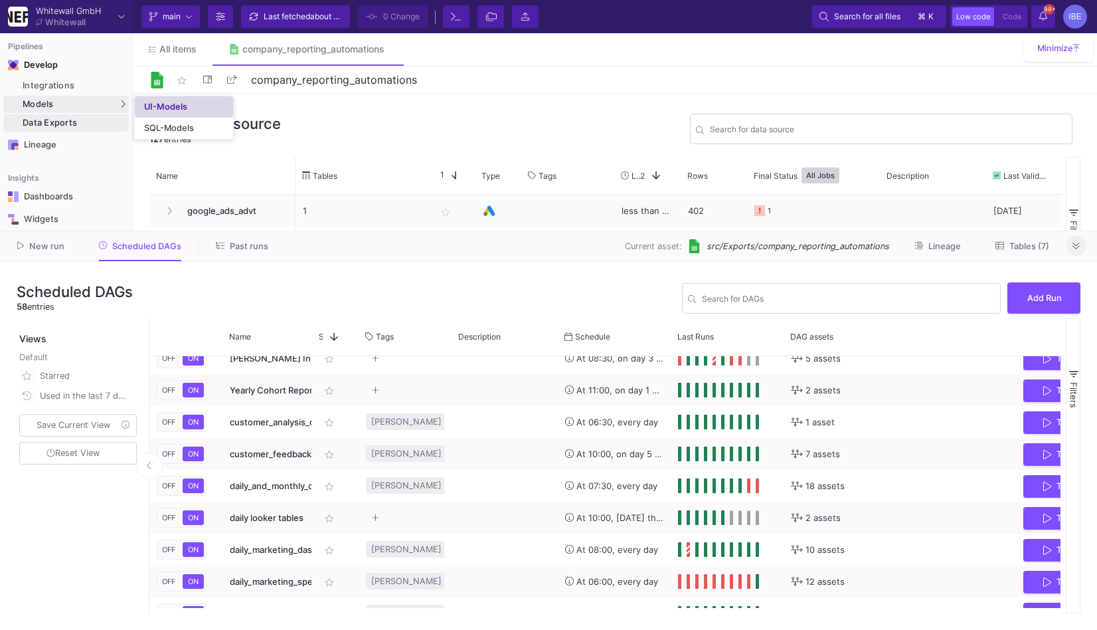
click at [155, 105] on div "UI-Models" at bounding box center [165, 107] width 43 height 11
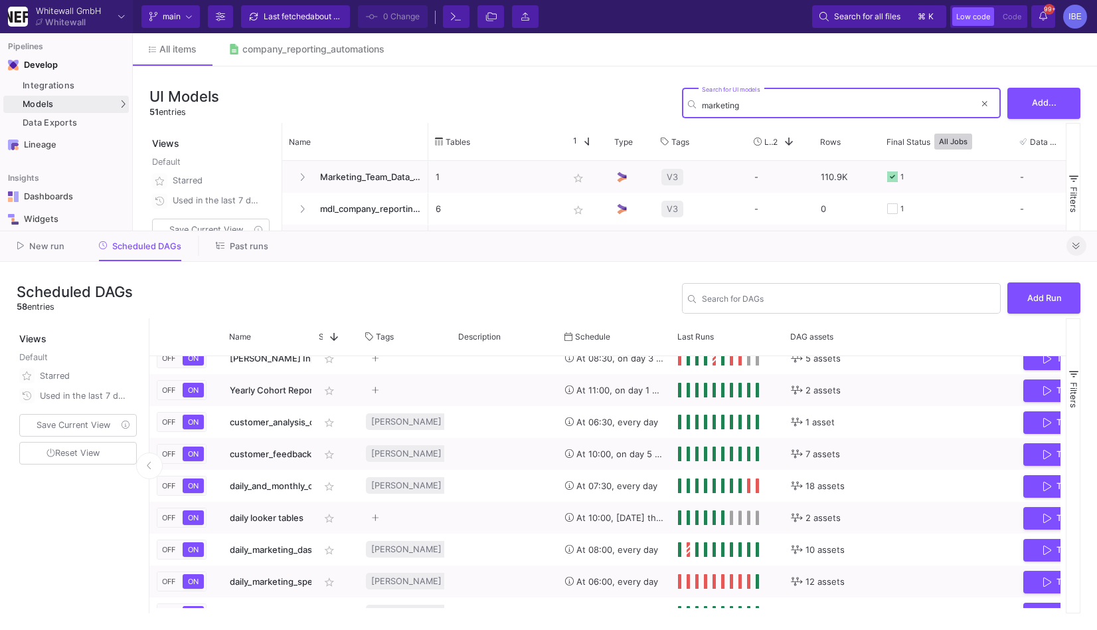
click at [1077, 246] on icon at bounding box center [1076, 246] width 7 height 9
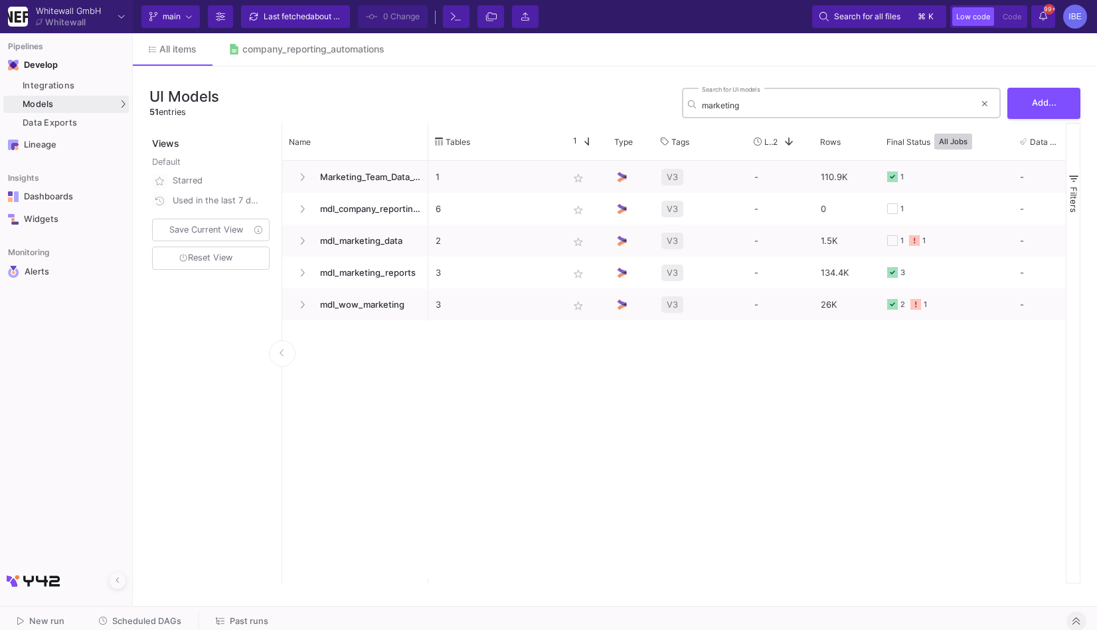
click at [787, 98] on div "marketing Search for UI models" at bounding box center [838, 102] width 273 height 33
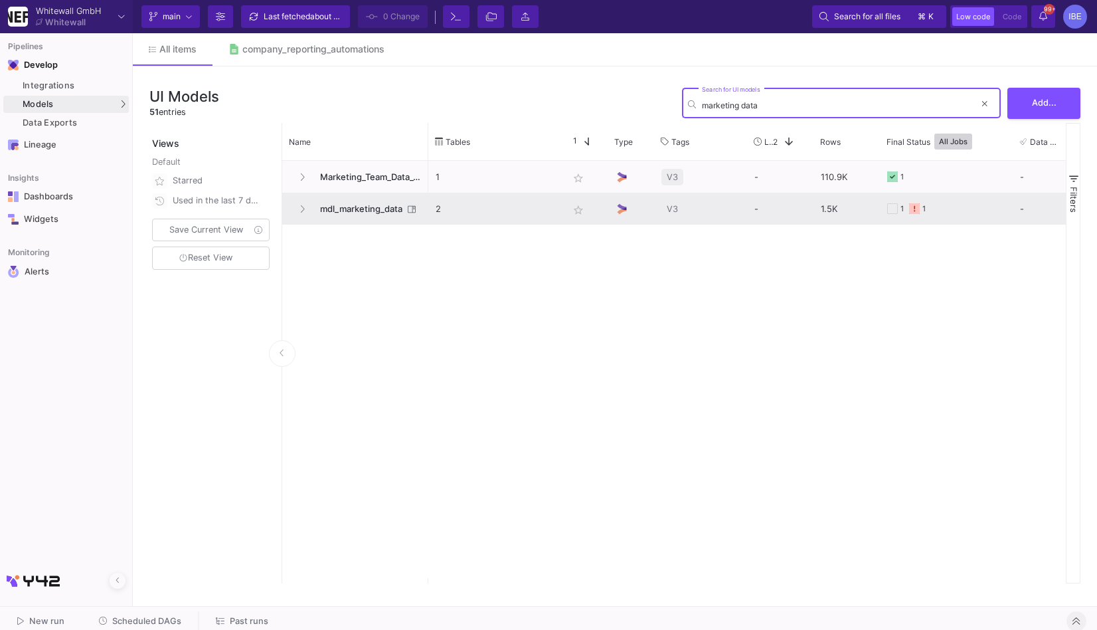
type input "marketing data"
click at [361, 211] on span "mdl_marketing_data" at bounding box center [357, 208] width 91 height 31
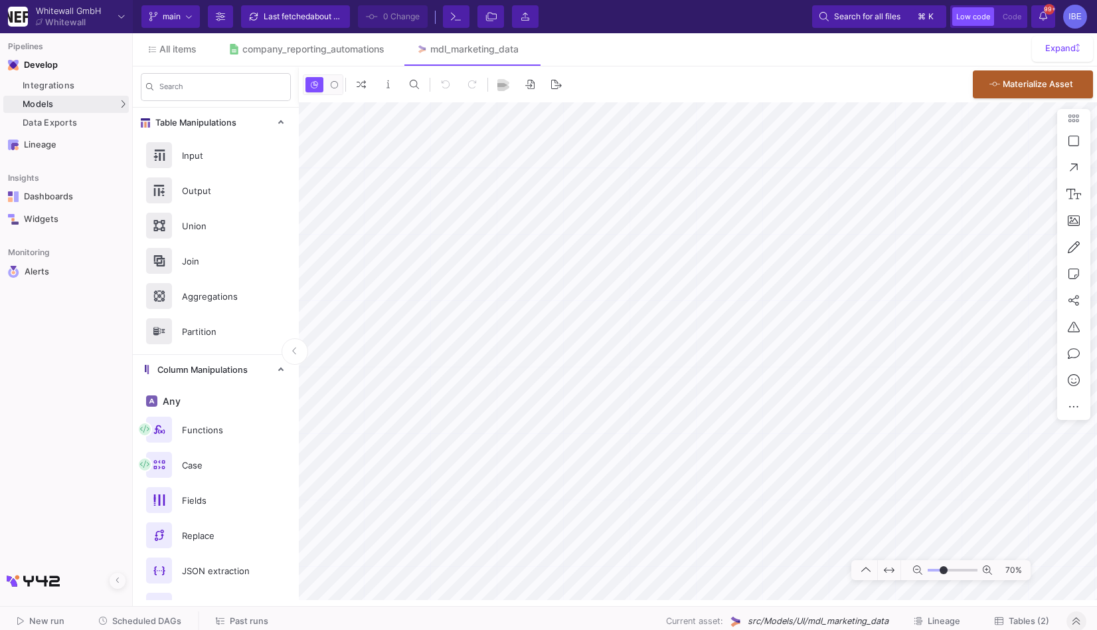
type input "4"
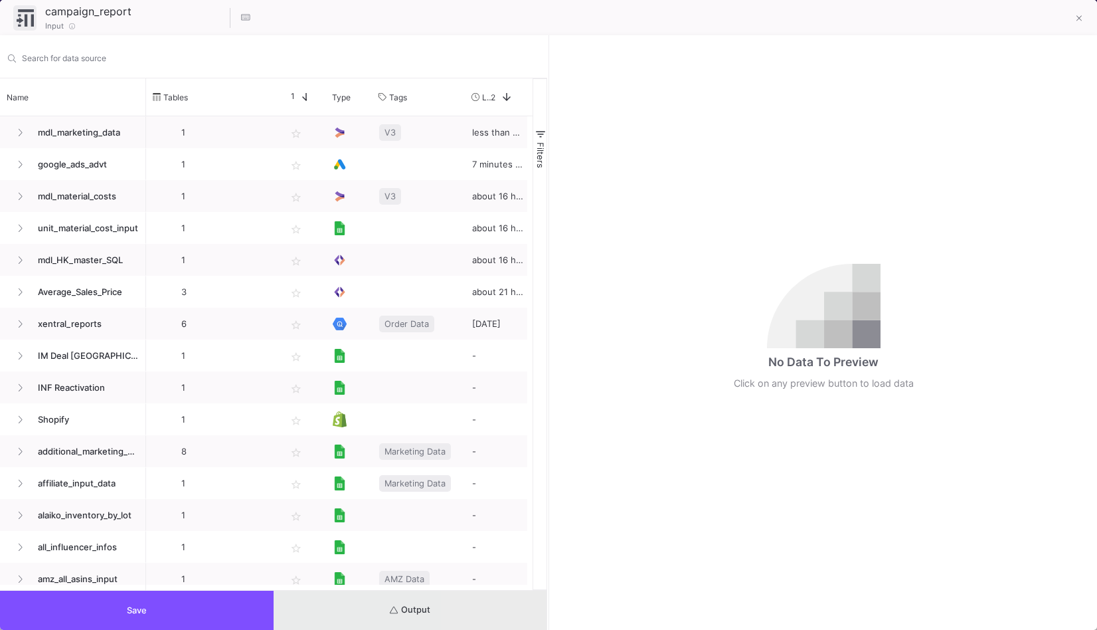
click at [502, 620] on button "Output" at bounding box center [411, 610] width 274 height 39
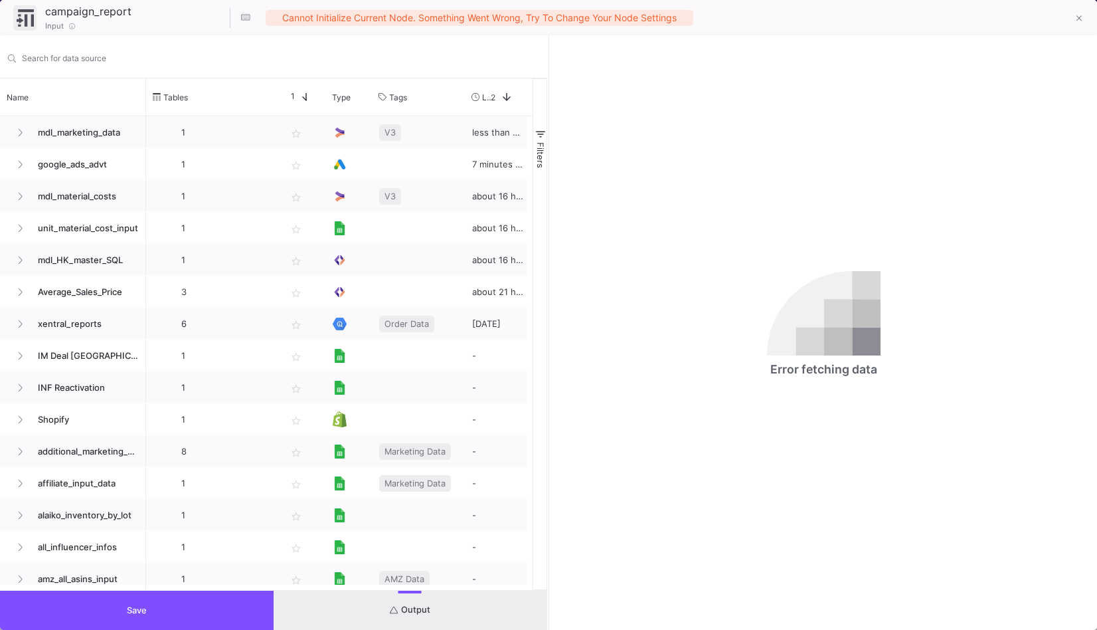
click at [402, 617] on button "Output" at bounding box center [411, 610] width 274 height 39
click at [1074, 17] on button at bounding box center [1079, 19] width 27 height 27
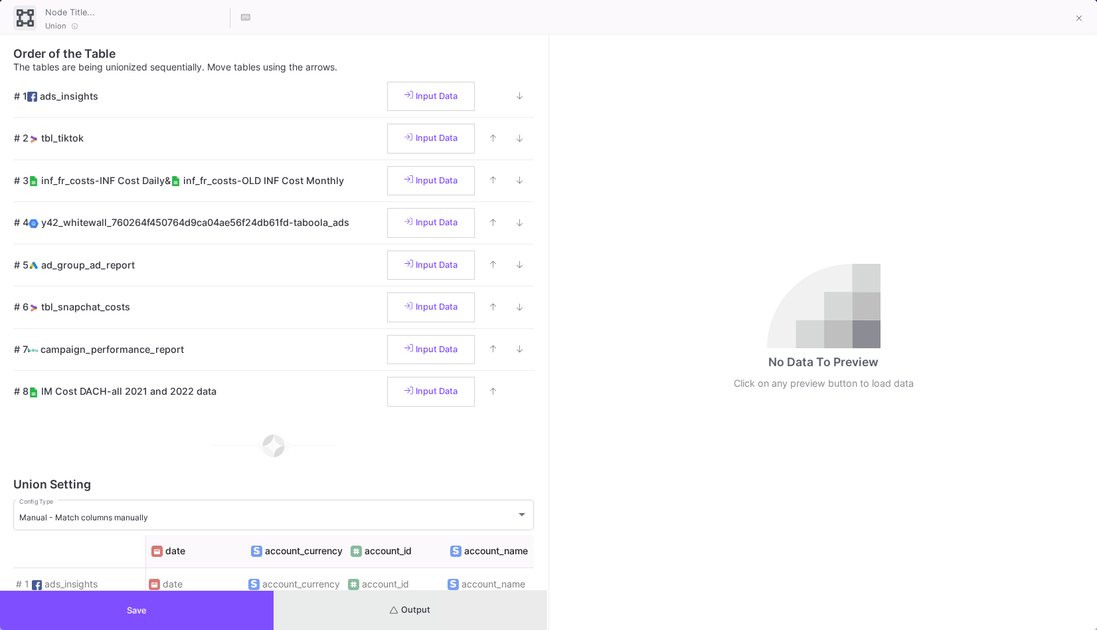
click at [481, 610] on button "Output" at bounding box center [411, 610] width 274 height 39
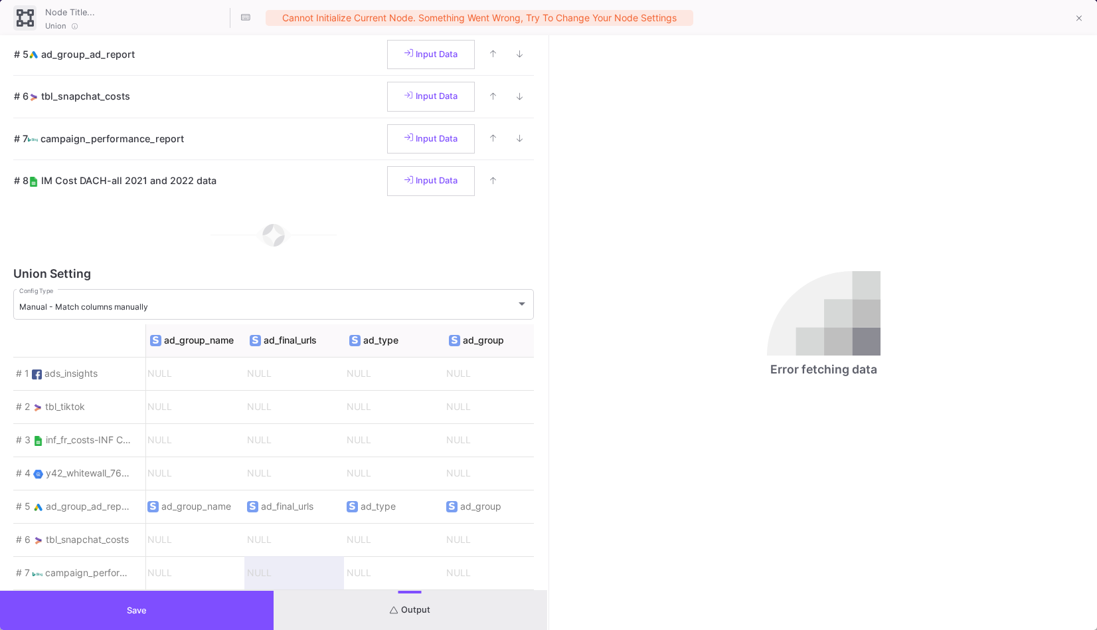
scroll to position [0, 4794]
click at [252, 612] on button "Save" at bounding box center [137, 610] width 274 height 39
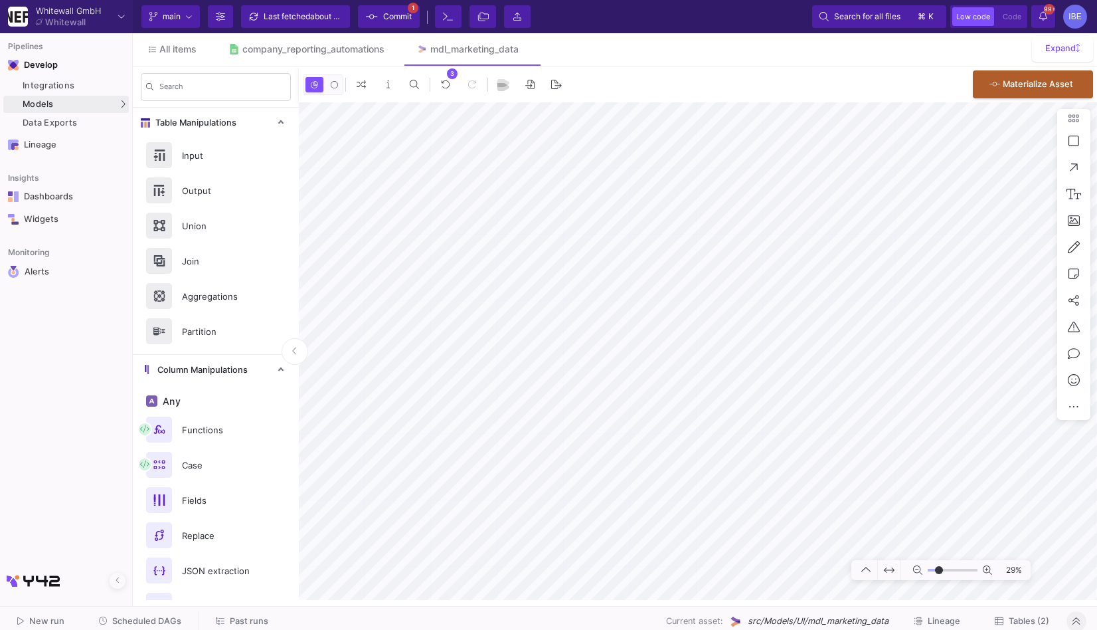
type input "-21"
click at [407, 21] on span "Commit" at bounding box center [397, 17] width 29 height 20
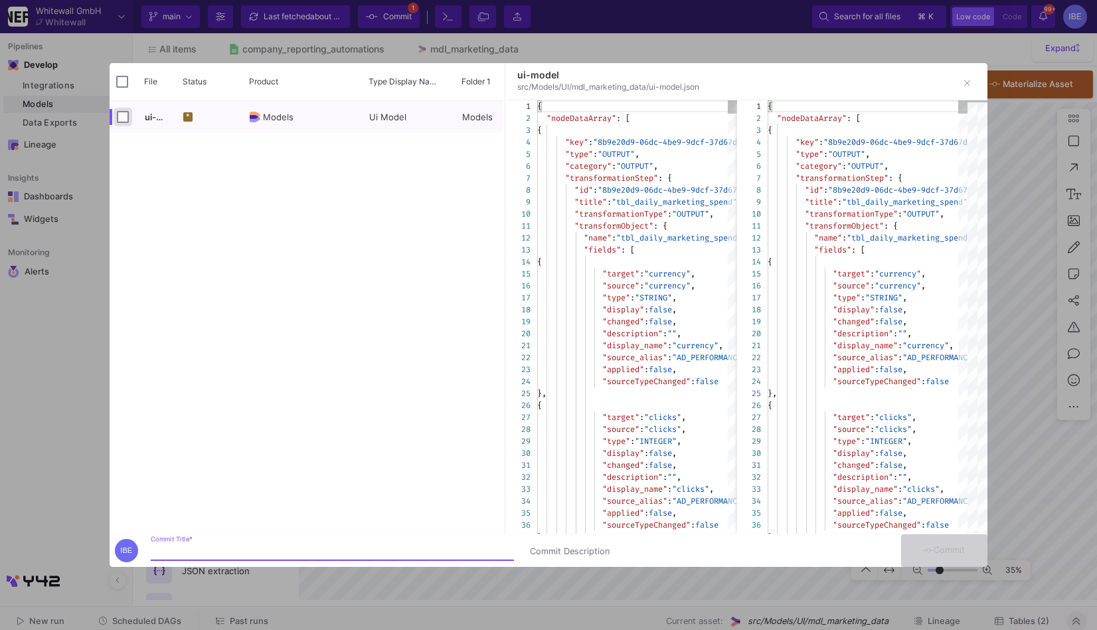
click at [122, 120] on input "Press Space to toggle row selection (unchecked)" at bounding box center [123, 117] width 12 height 12
checkbox input "true"
click at [391, 540] on div "Commit Title *" at bounding box center [332, 547] width 363 height 25
type input "burcu"
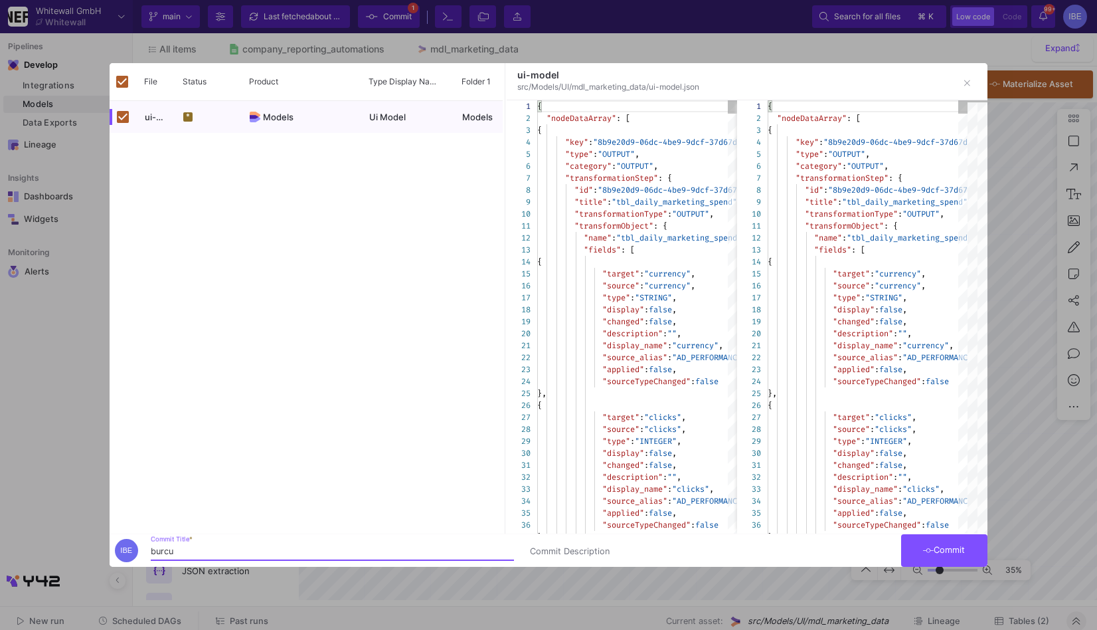
click at [957, 550] on span "Commit" at bounding box center [944, 550] width 42 height 10
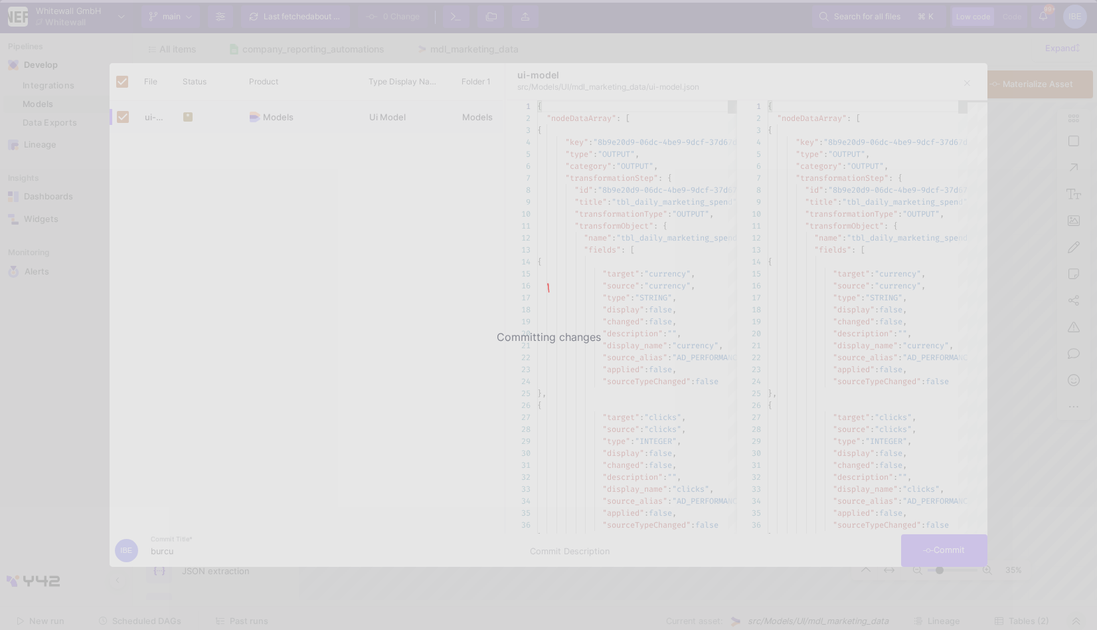
checkbox input "false"
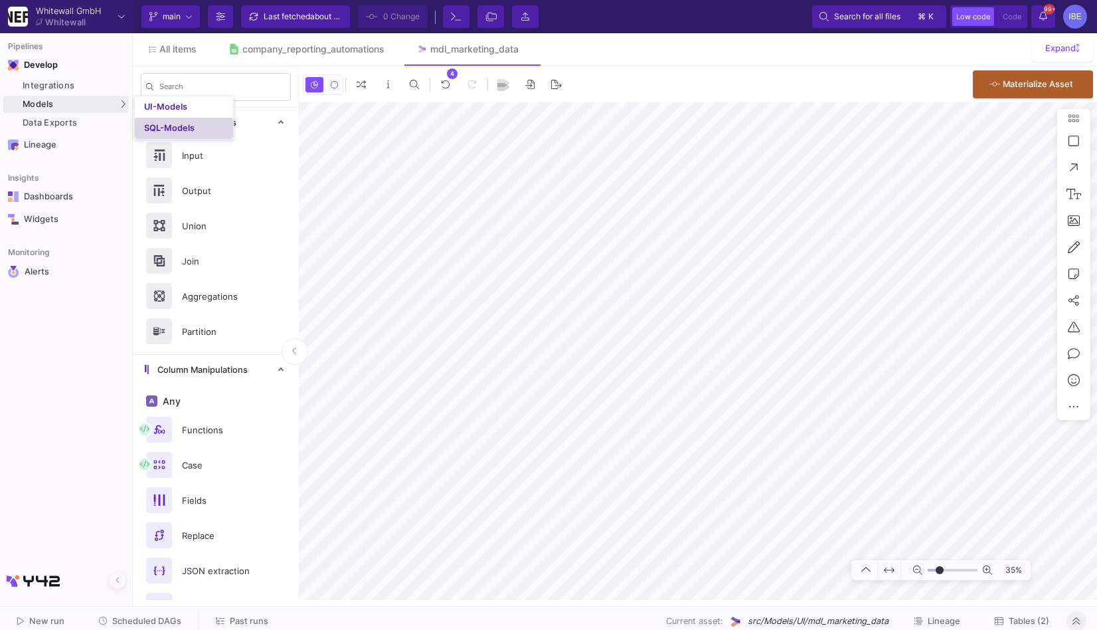
click at [199, 132] on link "SQL-Models" at bounding box center [184, 128] width 98 height 21
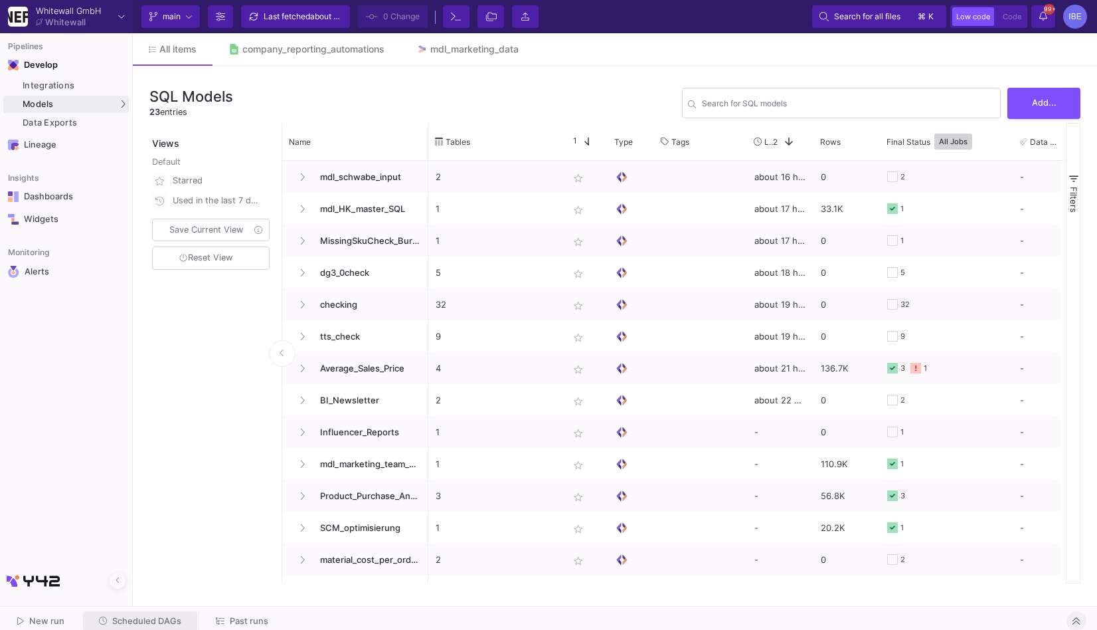
click at [173, 611] on button "Scheduled DAGs" at bounding box center [140, 621] width 115 height 21
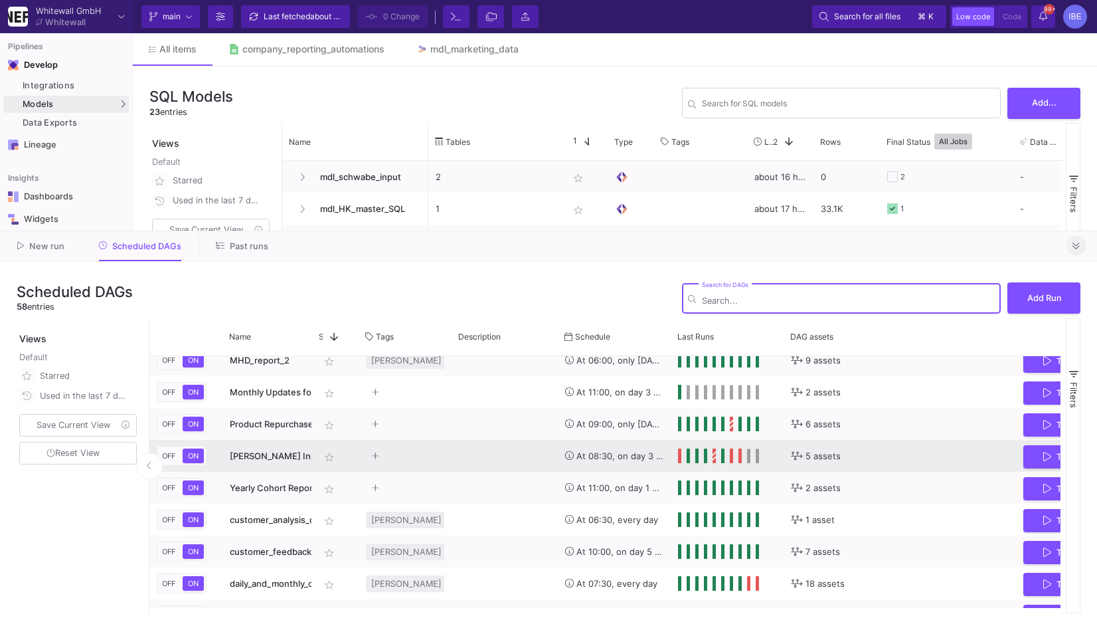
scroll to position [267, 0]
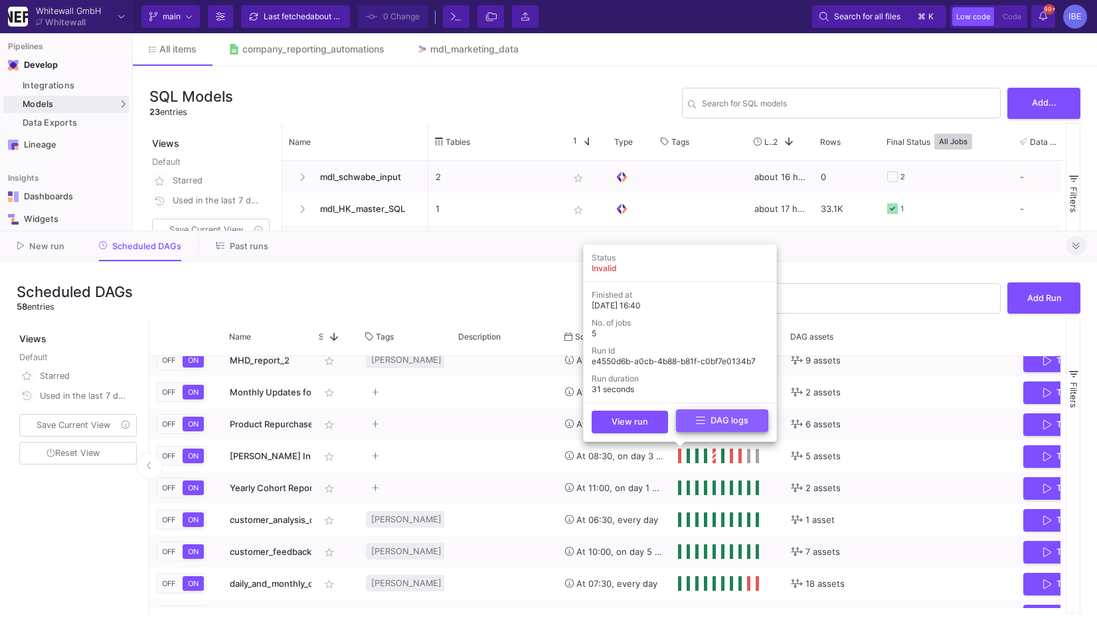
click at [699, 427] on button "DAG logs" at bounding box center [722, 420] width 92 height 23
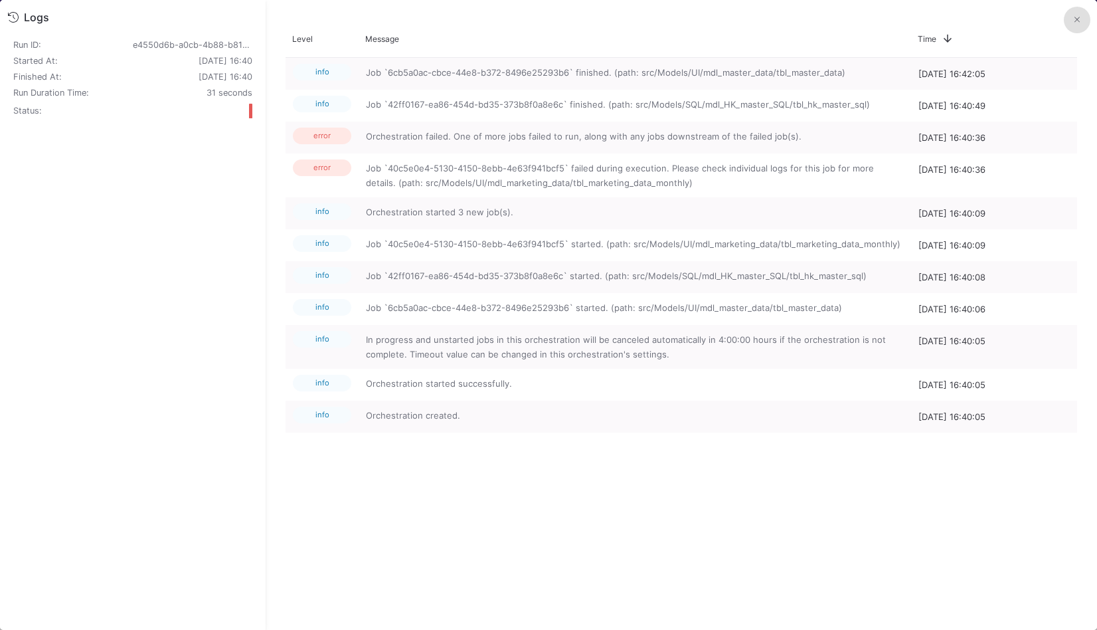
click at [1067, 19] on button at bounding box center [1077, 20] width 27 height 27
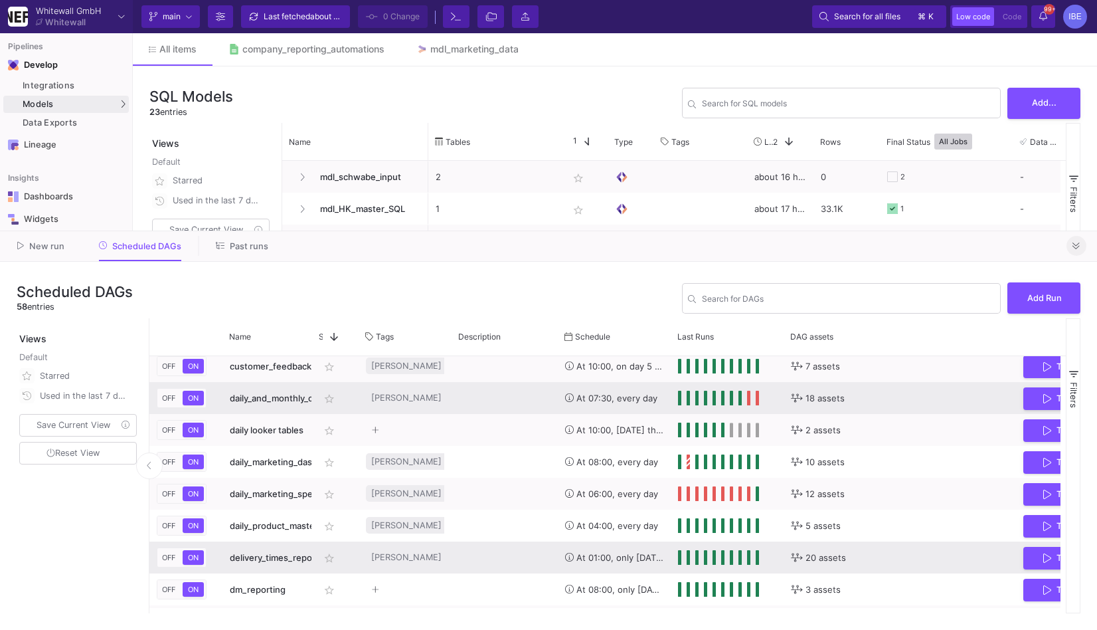
scroll to position [486, 0]
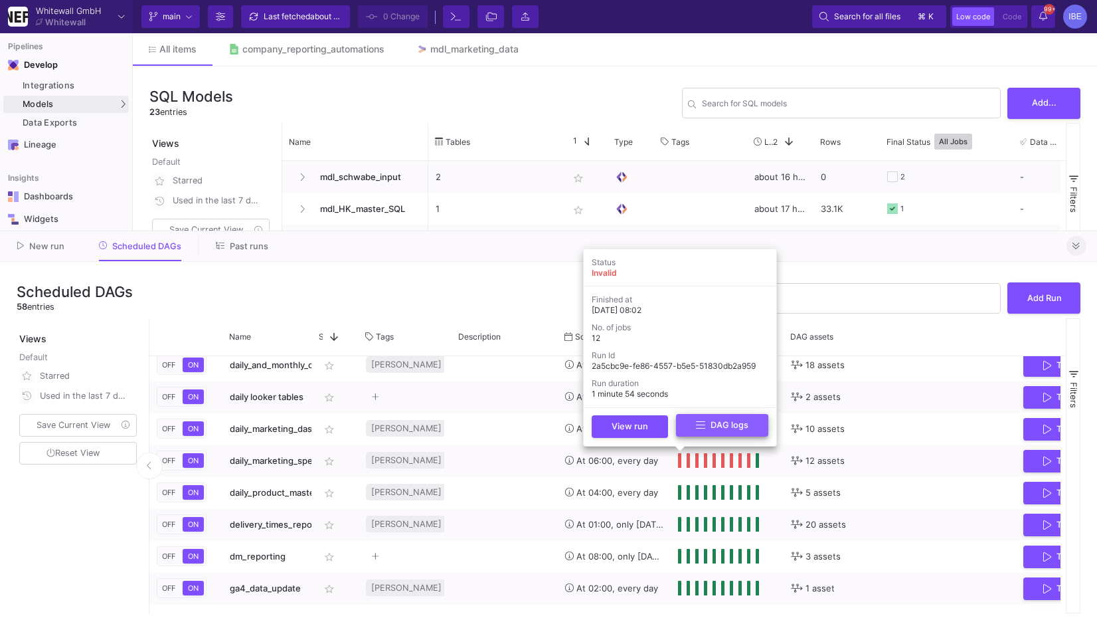
click at [695, 430] on button "DAG logs" at bounding box center [722, 425] width 92 height 23
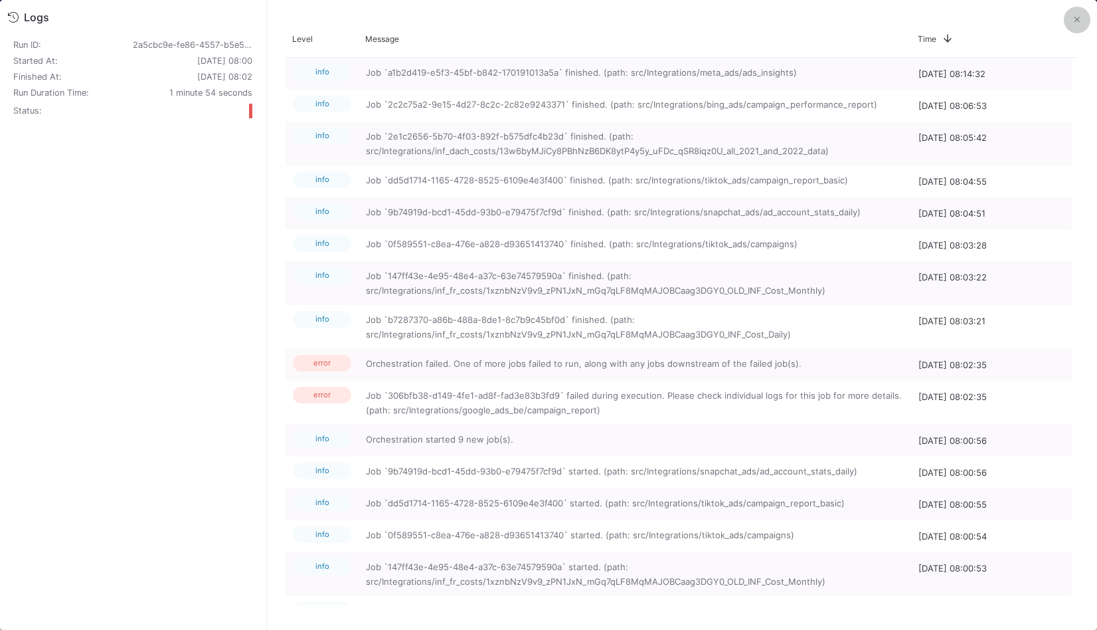
click at [1075, 31] on button at bounding box center [1077, 20] width 27 height 27
